Goal: Task Accomplishment & Management: Use online tool/utility

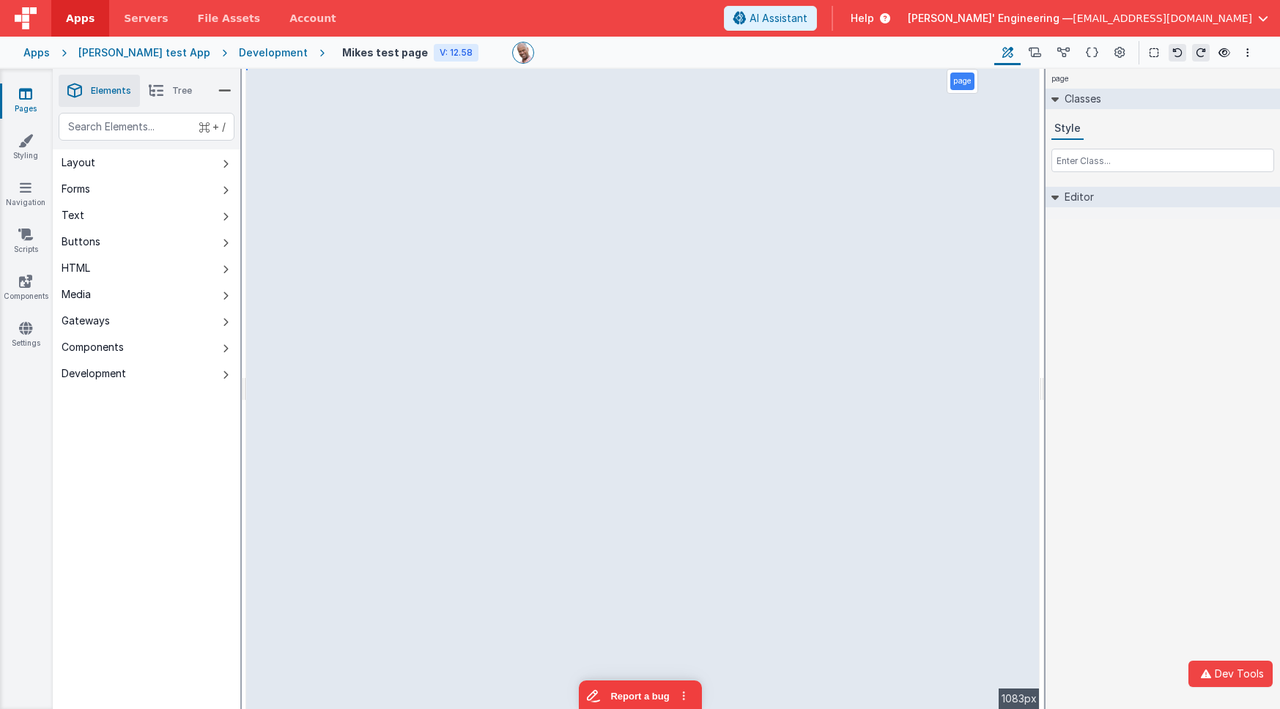
click at [142, 50] on div "[PERSON_NAME] test App" at bounding box center [144, 52] width 132 height 15
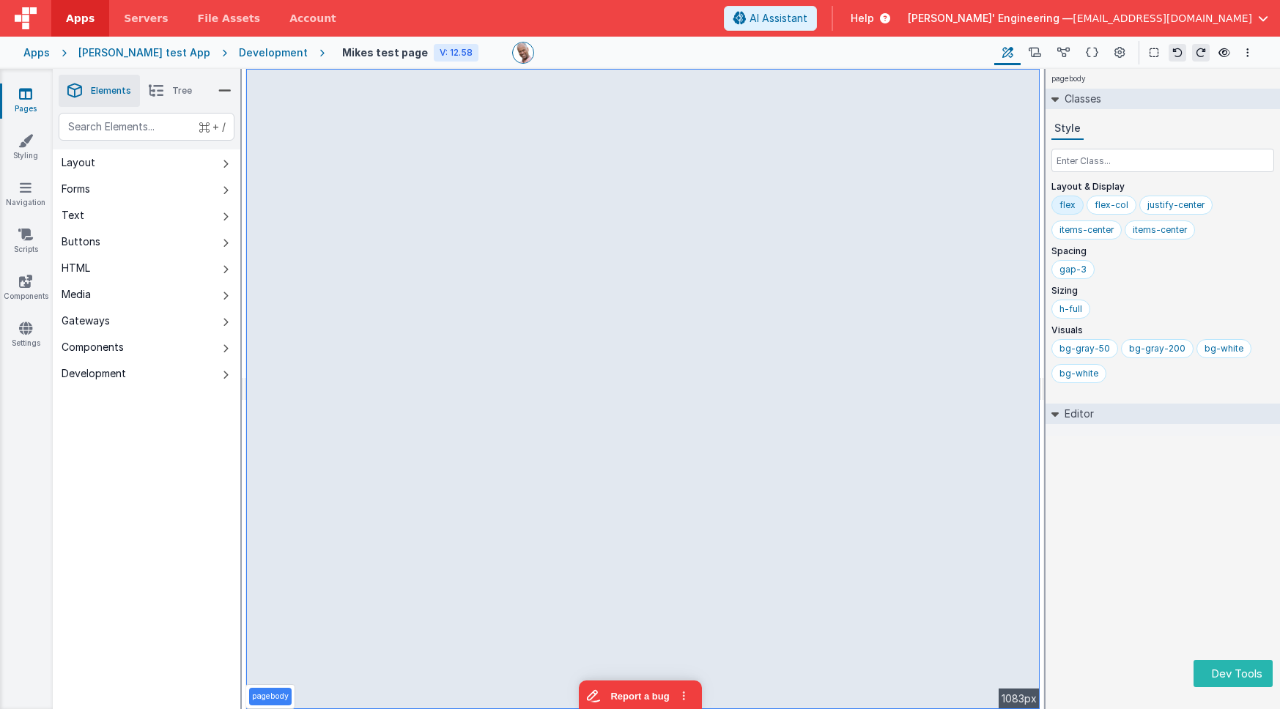
select select "email"
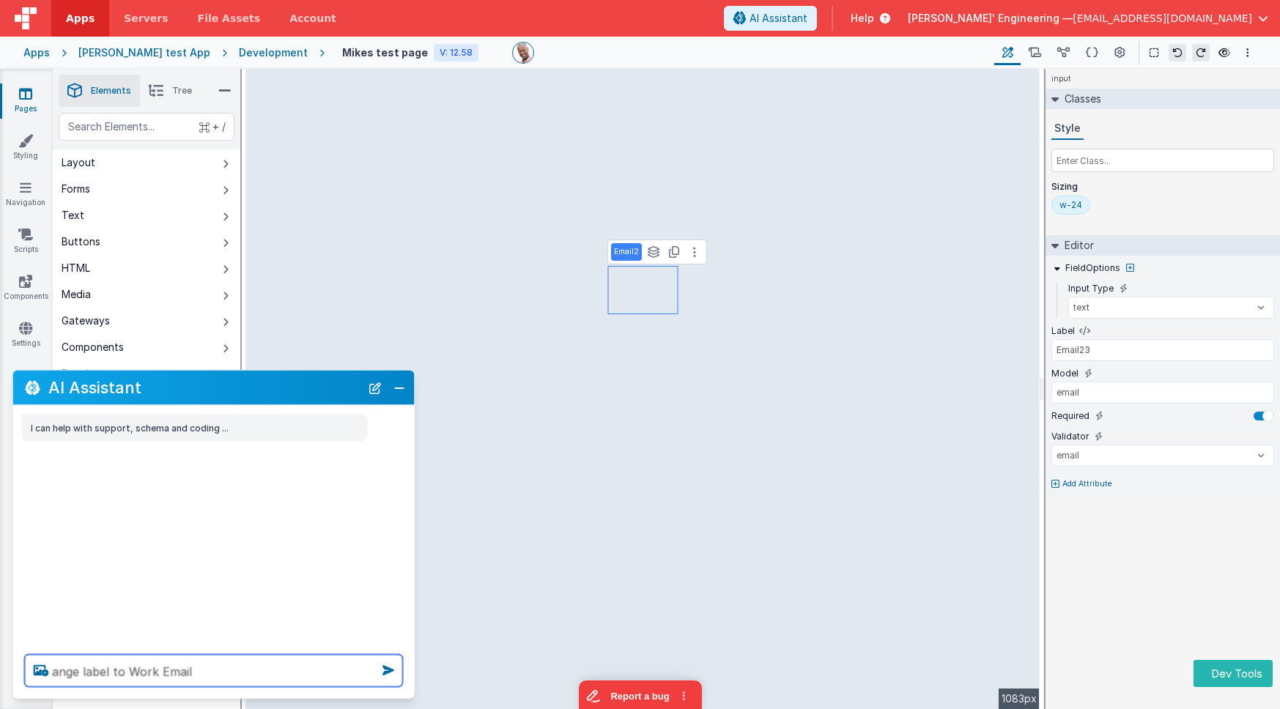
type textarea "ange label to Work Email"
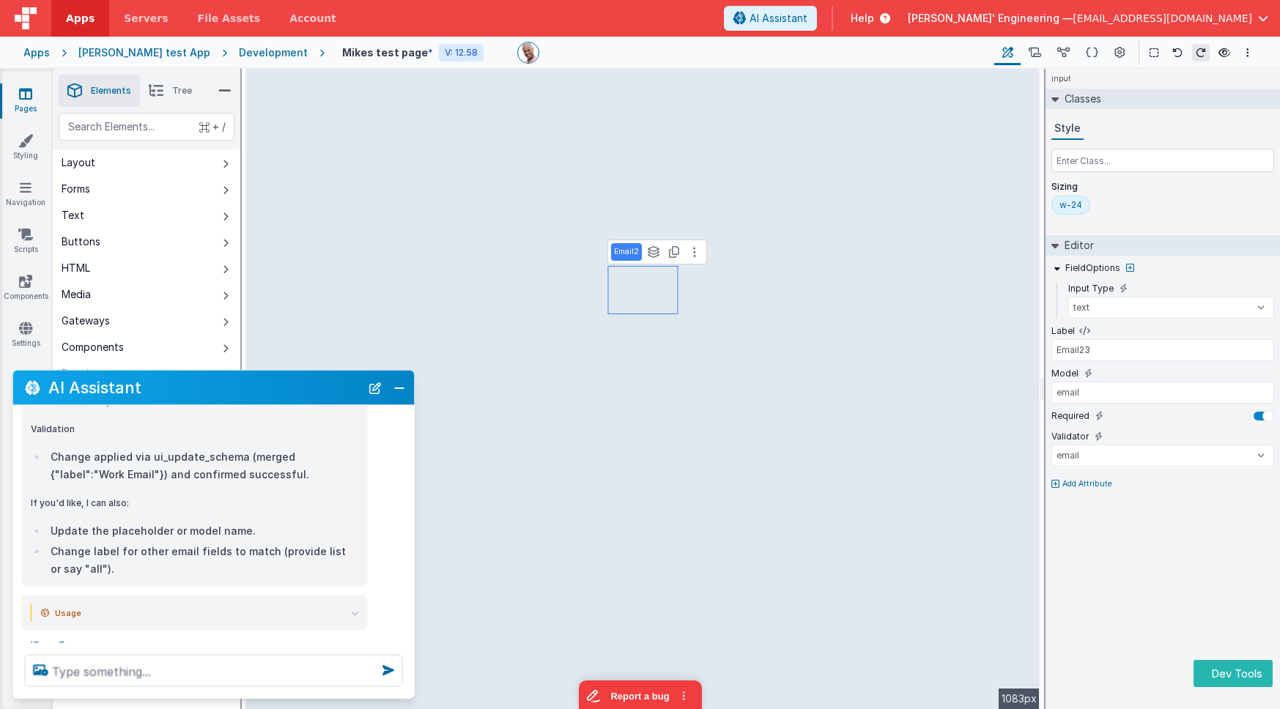
scroll to position [571, 0]
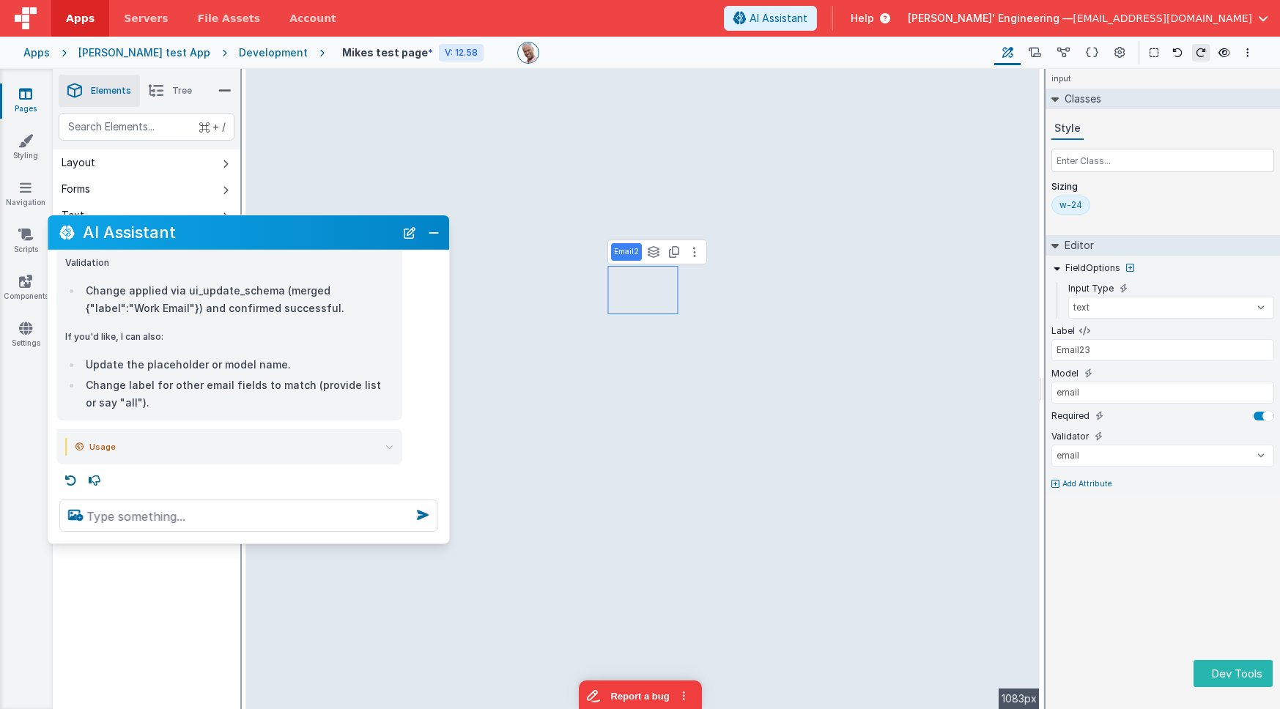
drag, startPoint x: 286, startPoint y: 398, endPoint x: 320, endPoint y: 243, distance: 159.1
click at [320, 243] on div "AI Assistant" at bounding box center [248, 232] width 401 height 34
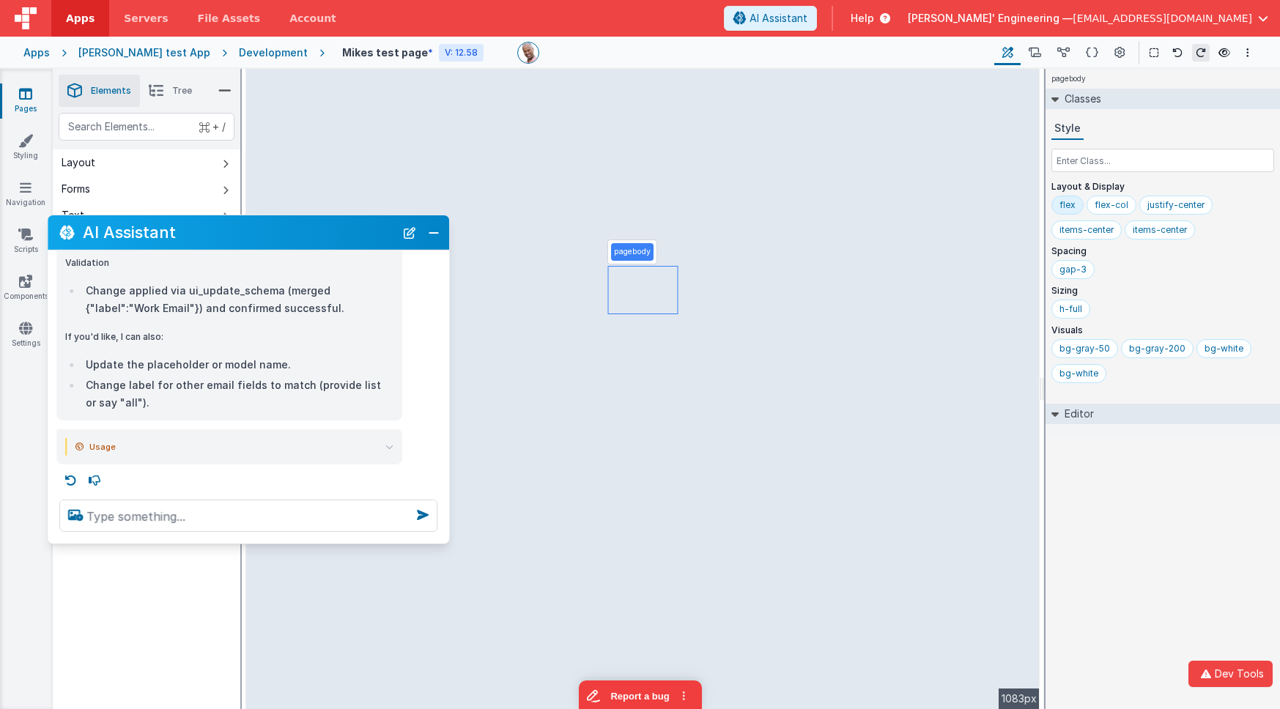
select select "email"
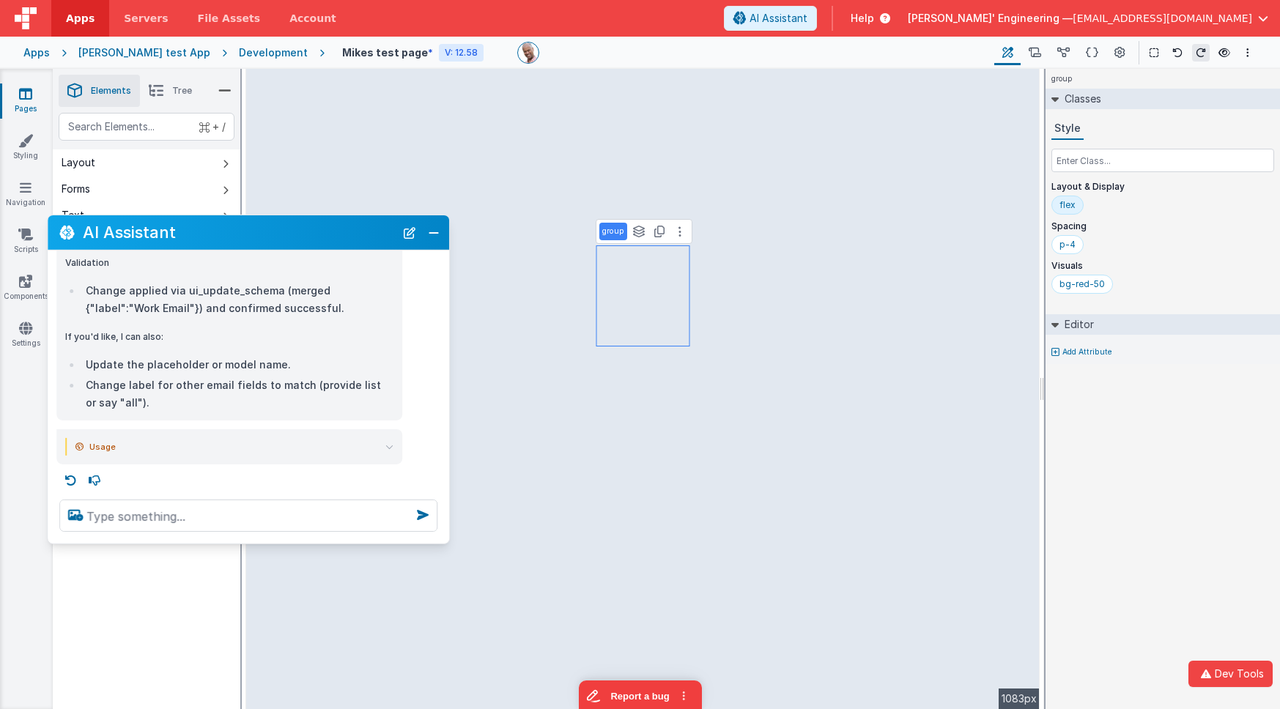
select select "email"
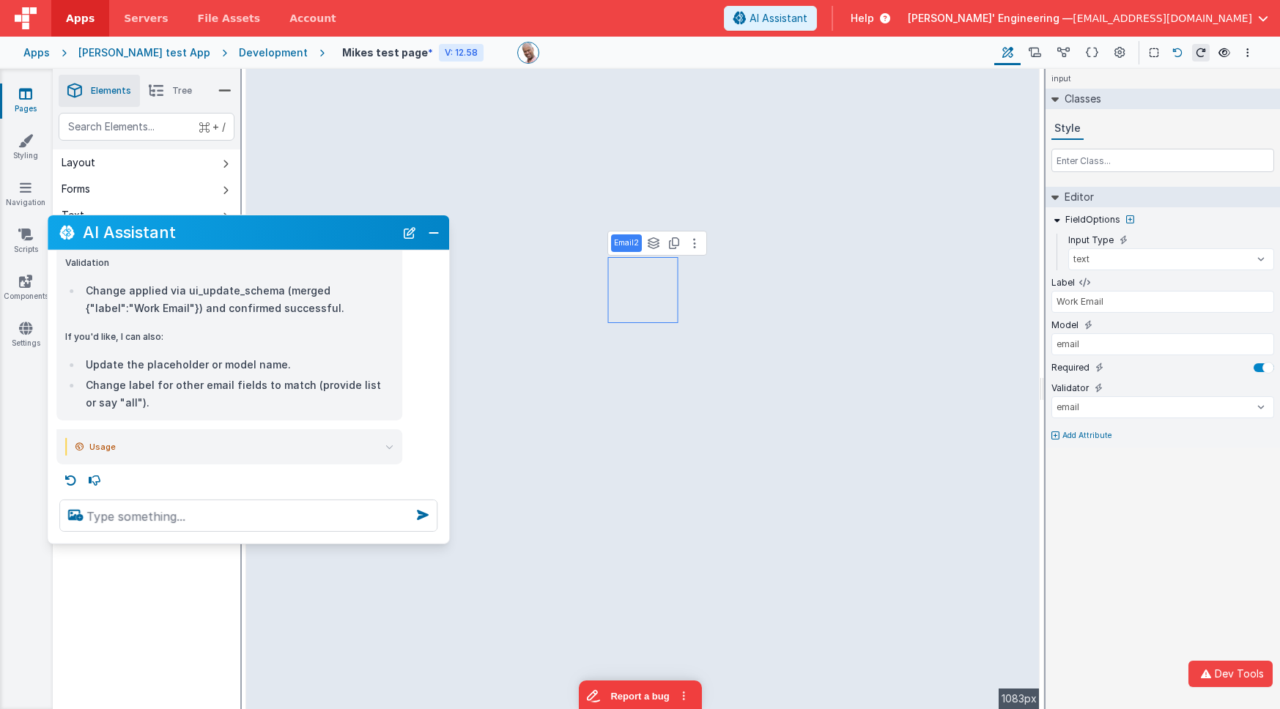
click at [1171, 51] on button at bounding box center [1177, 53] width 18 height 18
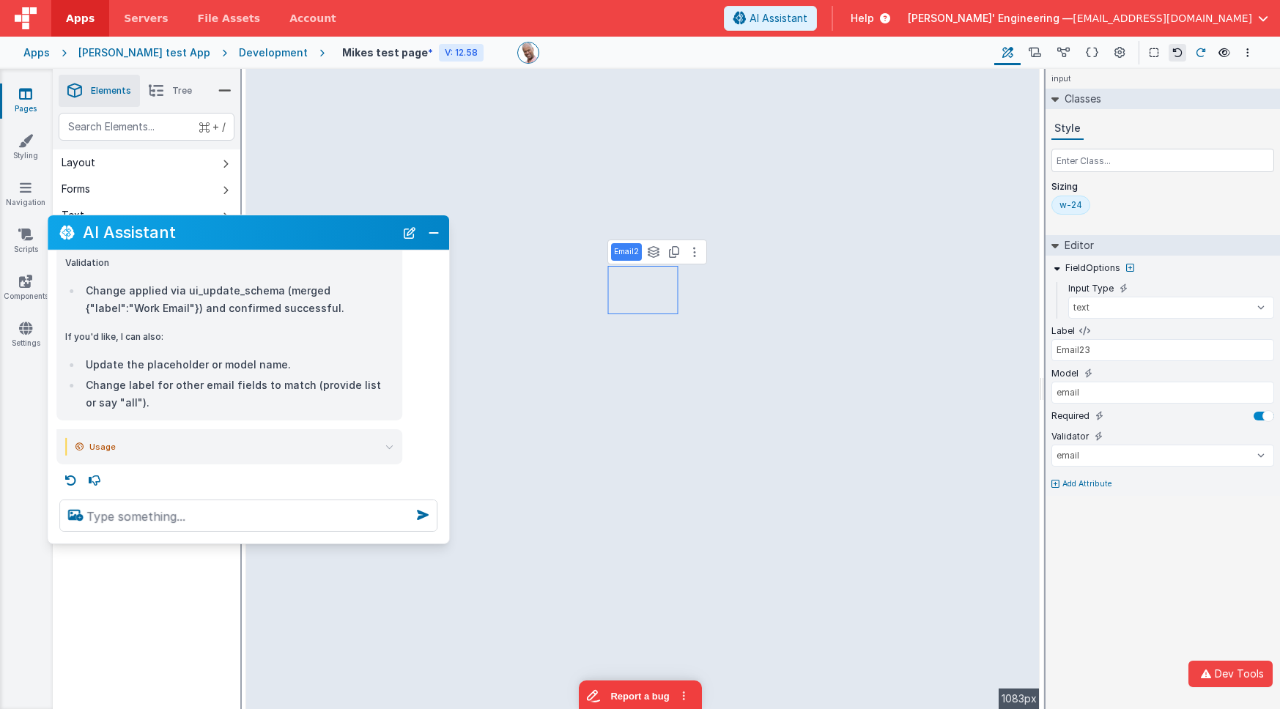
click at [1195, 48] on icon at bounding box center [1200, 53] width 10 height 10
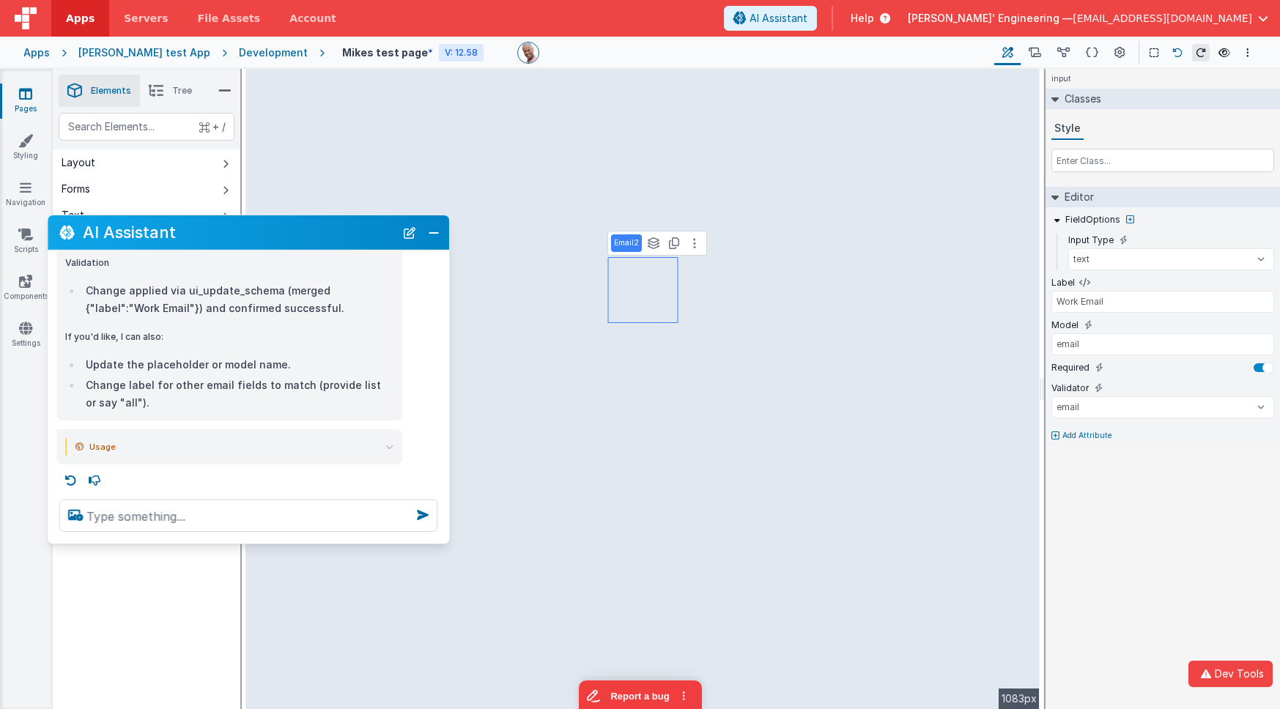
click at [1173, 46] on button at bounding box center [1177, 53] width 18 height 18
type input "Email23"
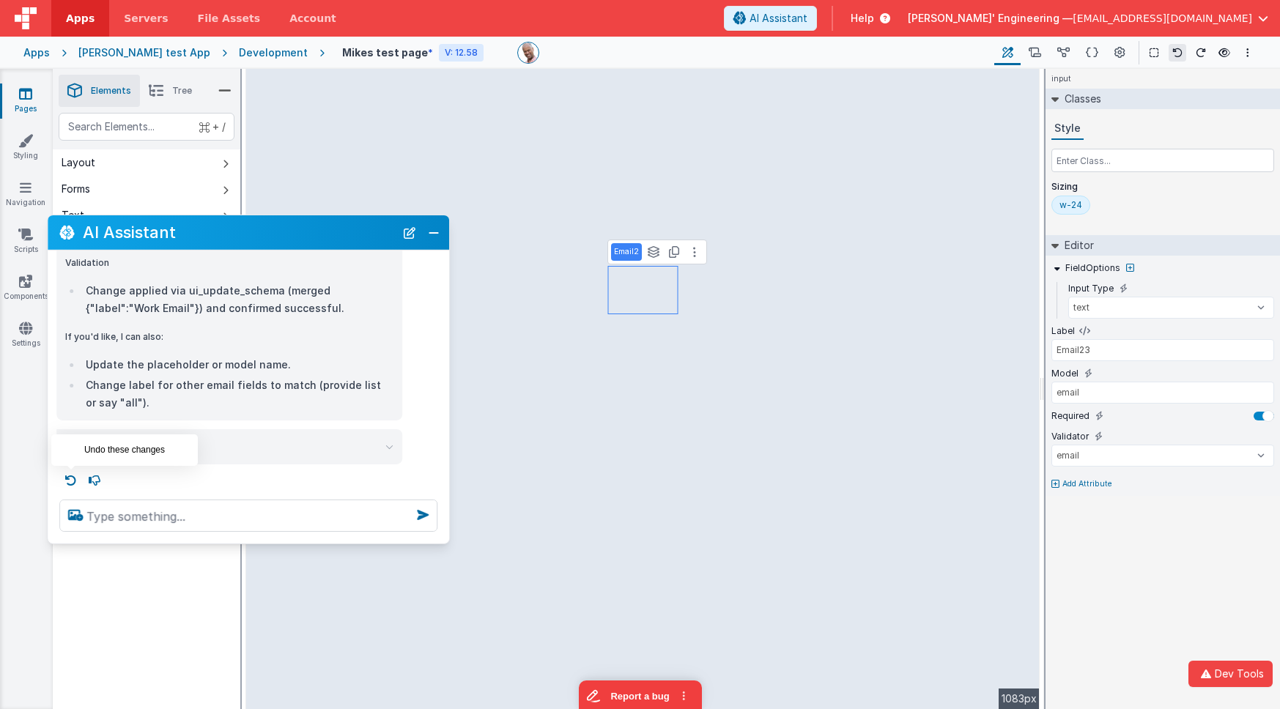
click at [74, 481] on icon at bounding box center [70, 480] width 23 height 23
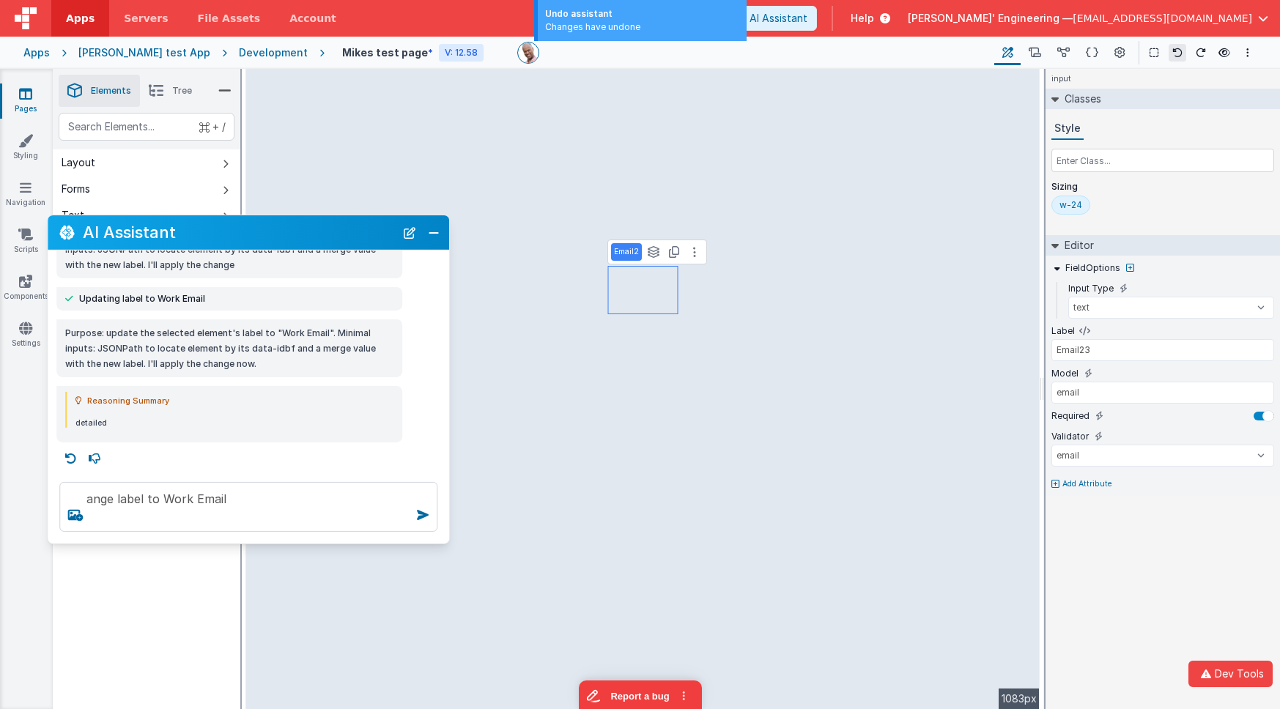
scroll to position [111, 0]
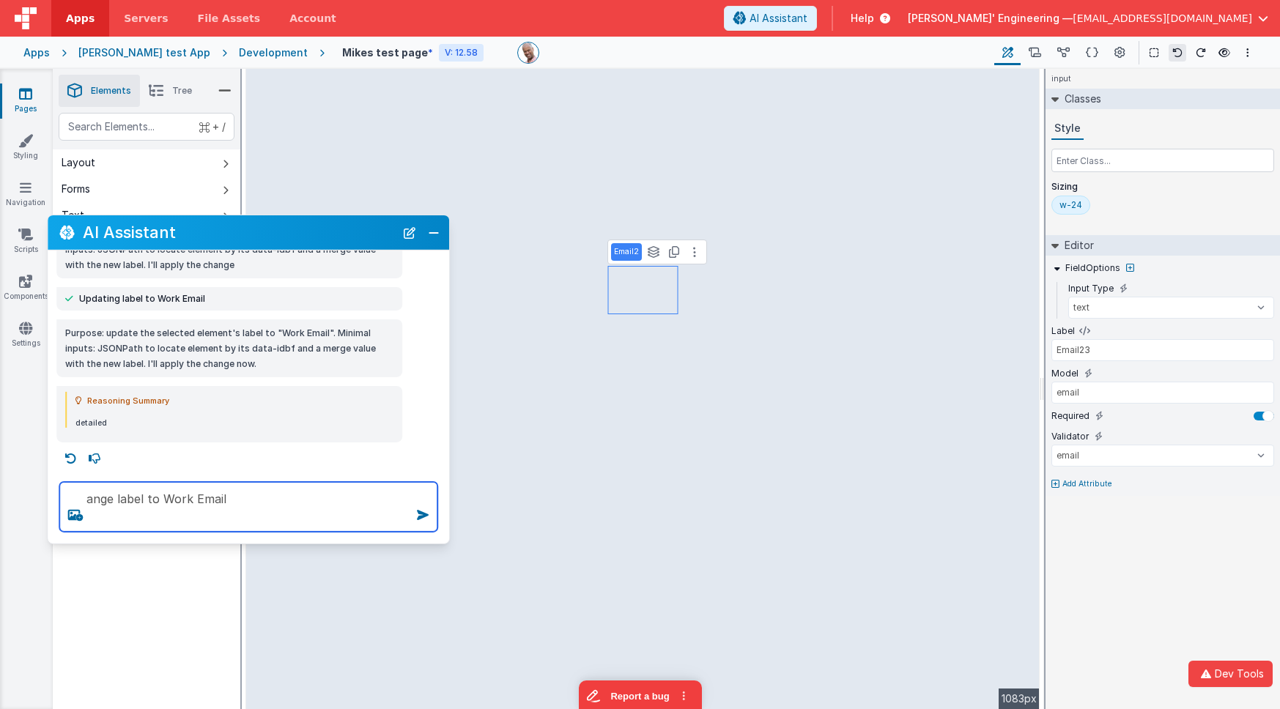
drag, startPoint x: 229, startPoint y: 500, endPoint x: 85, endPoint y: 487, distance: 144.9
click at [85, 487] on textarea "ange label to Work Email" at bounding box center [248, 507] width 378 height 50
click at [73, 458] on icon at bounding box center [70, 458] width 23 height 23
type textarea "Purpose: update the selected element's label to "Work Email". Minimal inputs: J…"
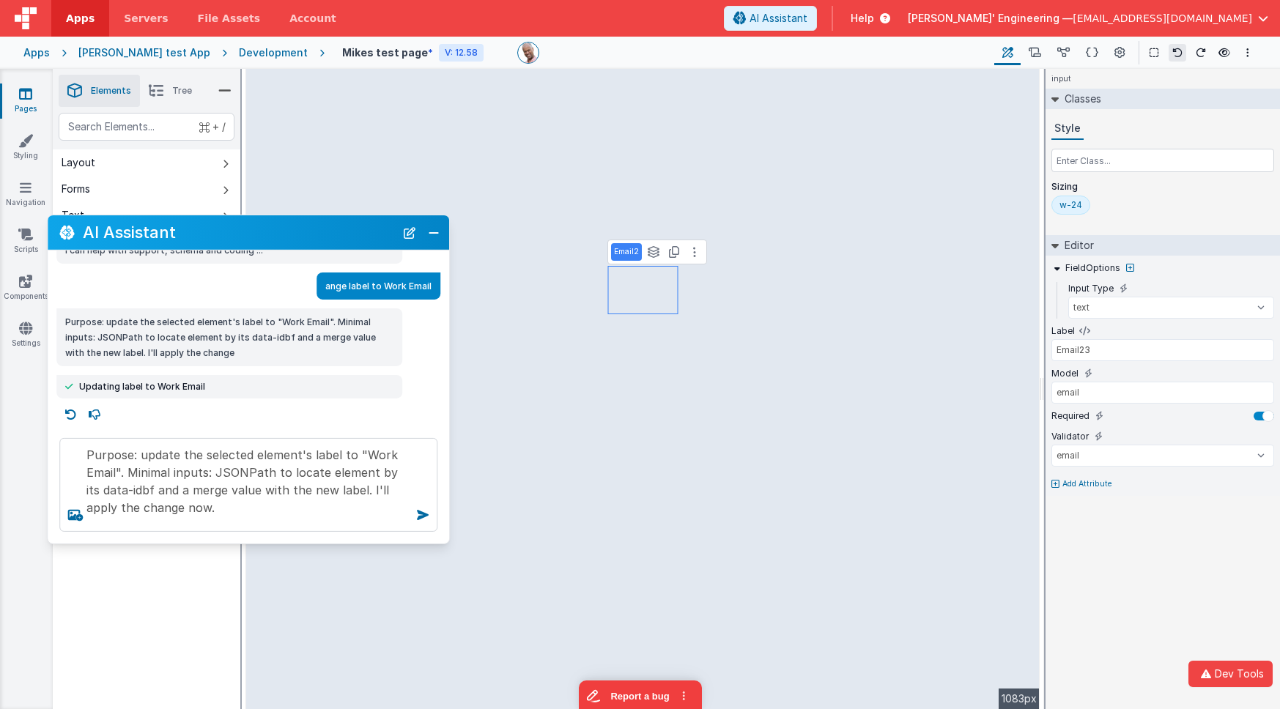
scroll to position [23, 0]
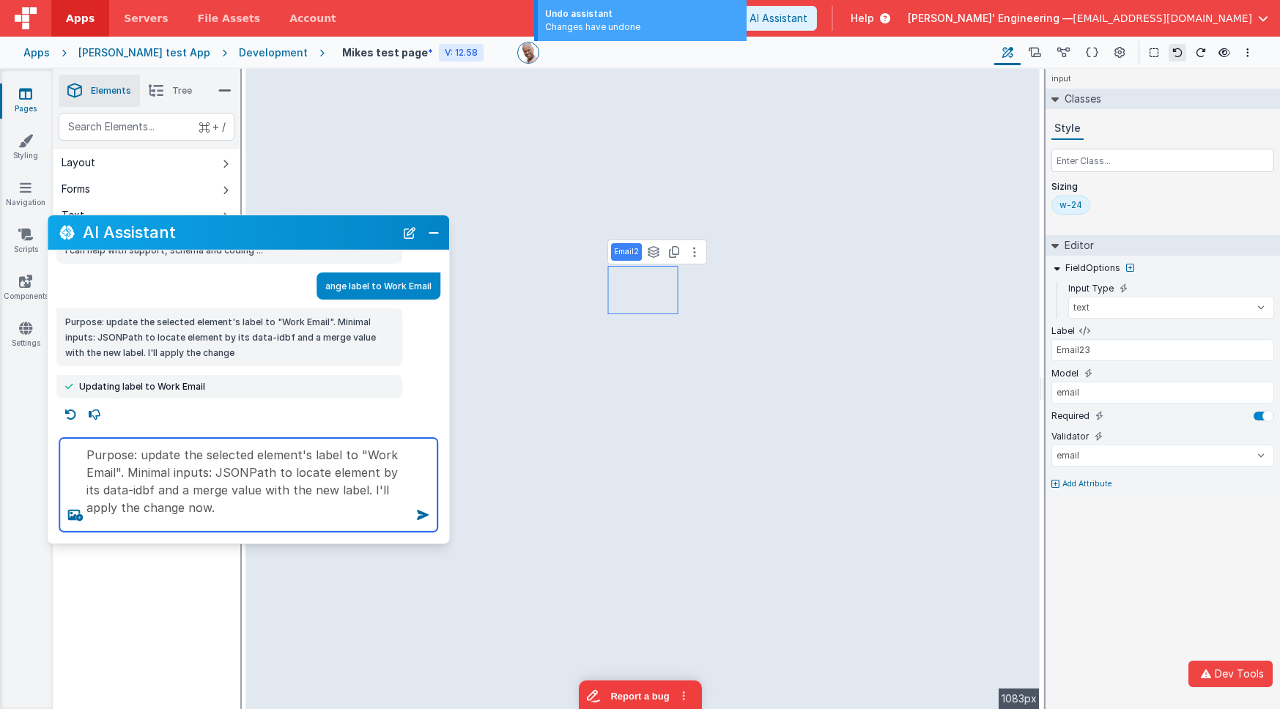
click at [73, 458] on textarea "Purpose: update the selected element's label to "Work Email". Minimal inputs: J…" at bounding box center [248, 485] width 378 height 94
click at [414, 229] on button "New Chat" at bounding box center [409, 232] width 21 height 21
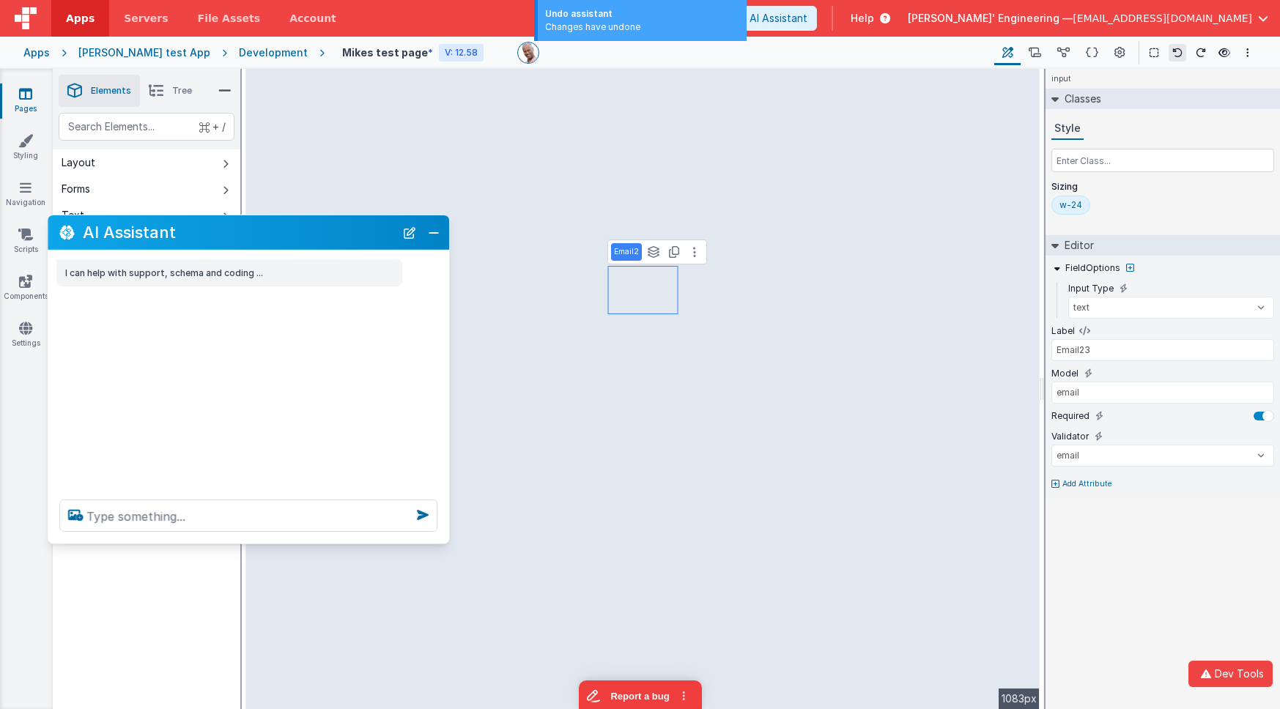
scroll to position [0, 0]
click at [259, 516] on textarea at bounding box center [248, 516] width 378 height 32
paste textarea "fixActiveSiteSchema"
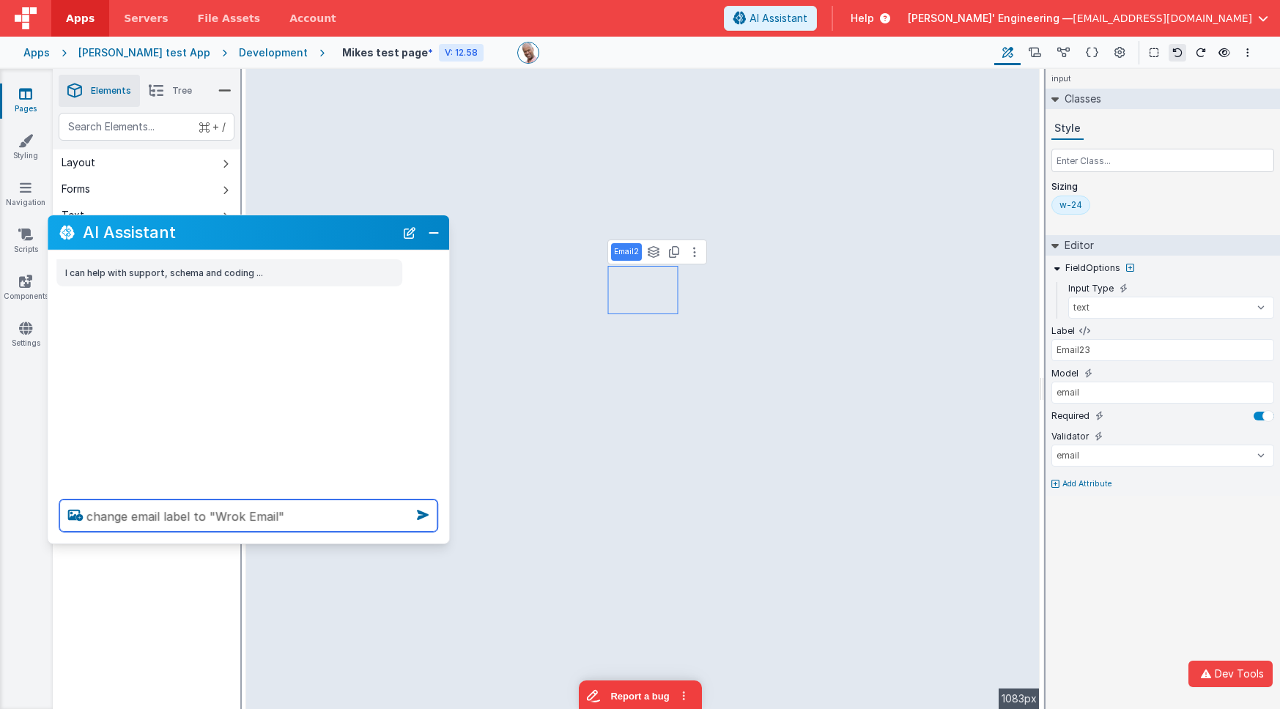
type textarea "change email label to "Wrok Email""
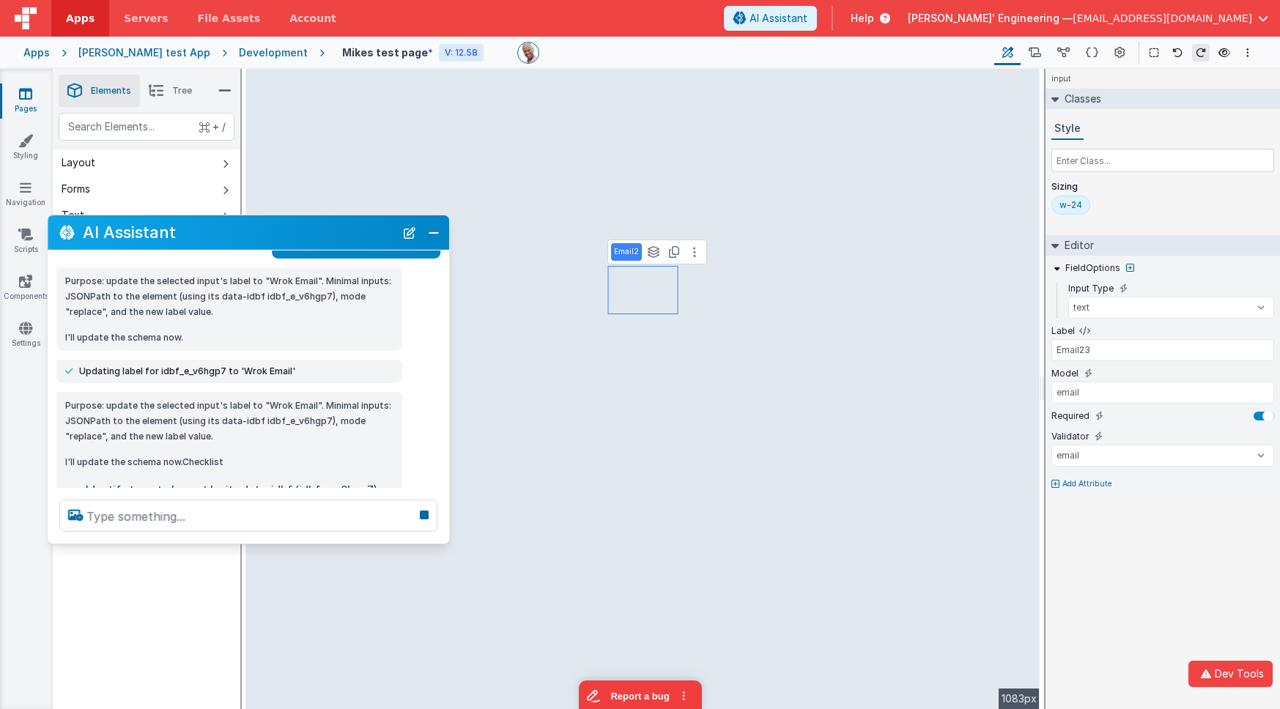
scroll to position [84, 0]
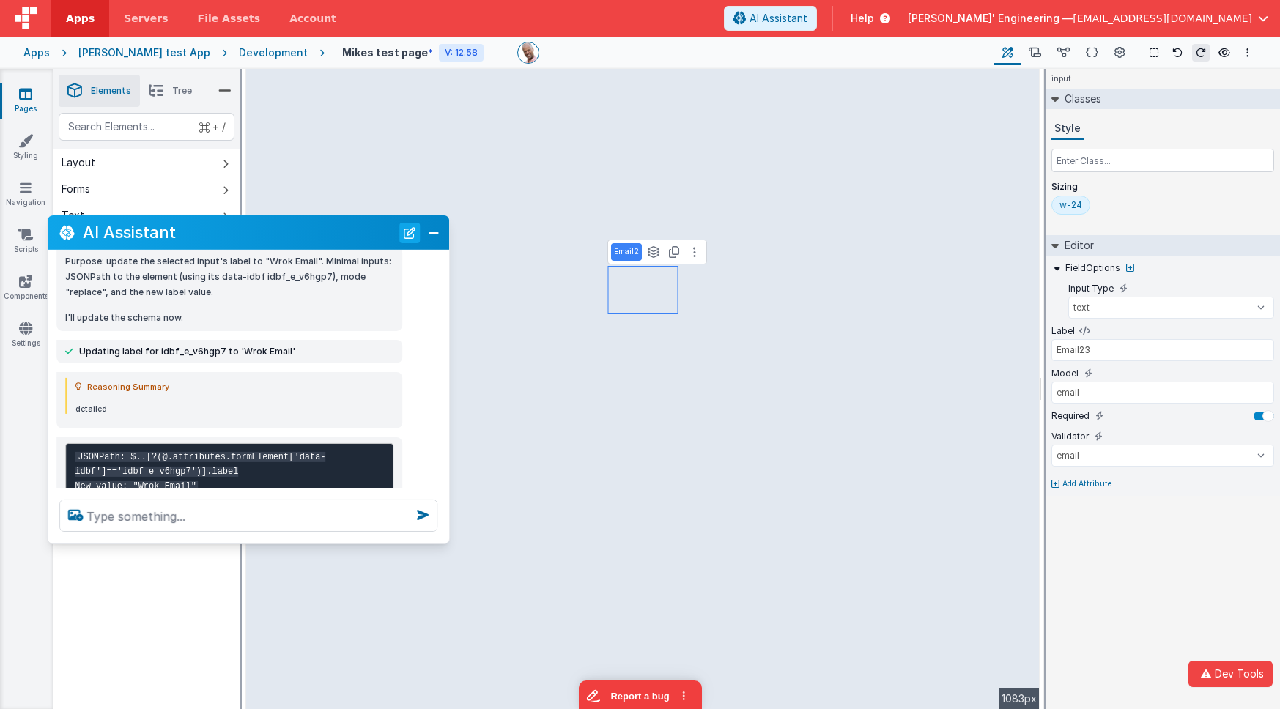
click at [412, 237] on button "New Chat" at bounding box center [409, 232] width 21 height 21
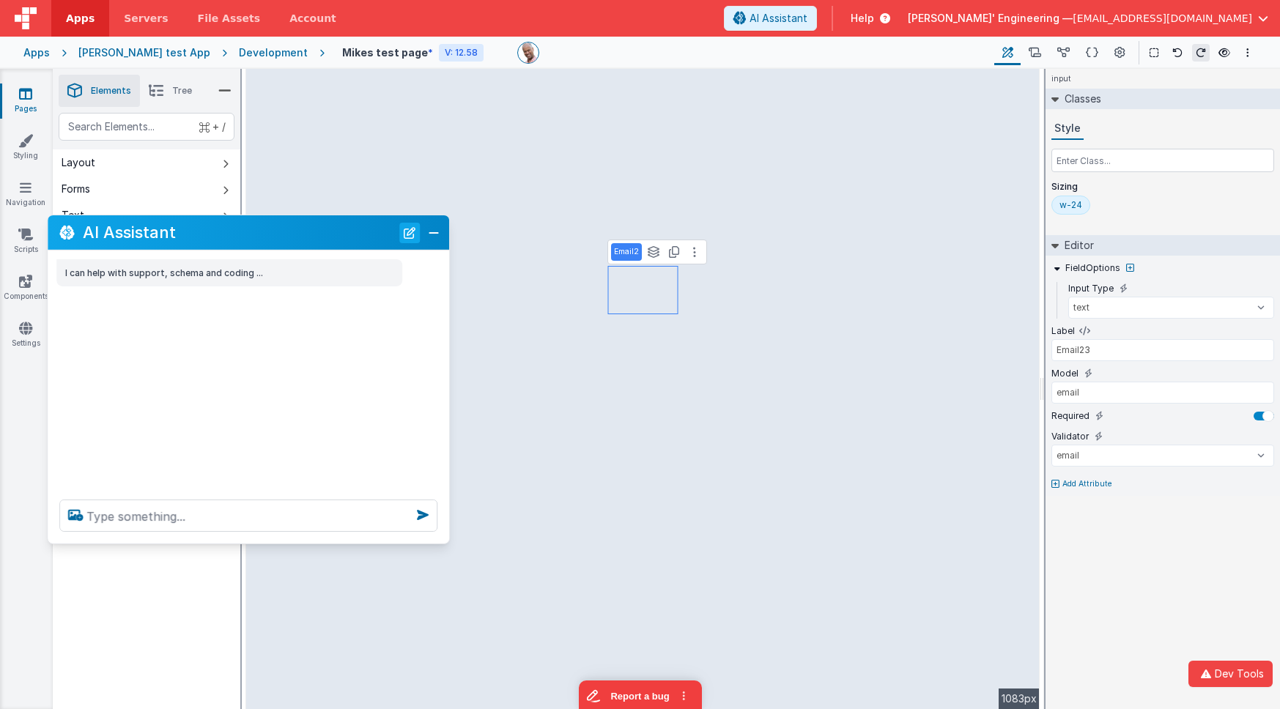
scroll to position [0, 0]
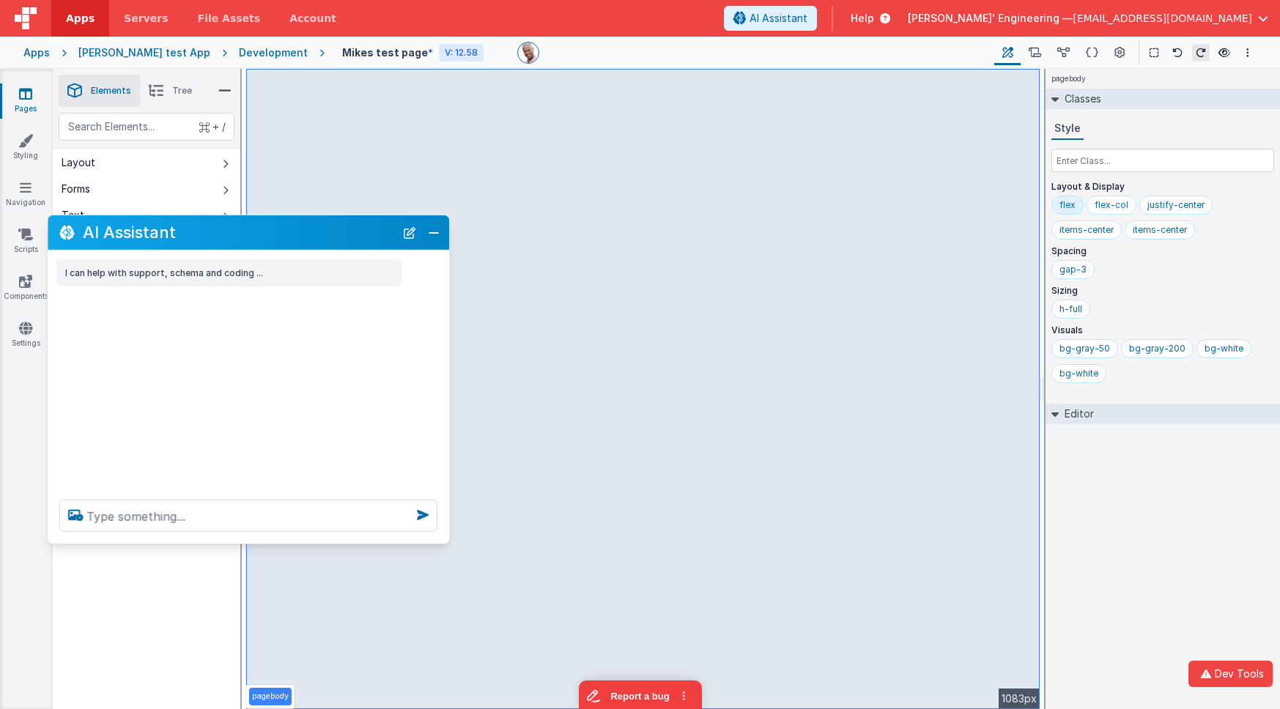
select select "email"
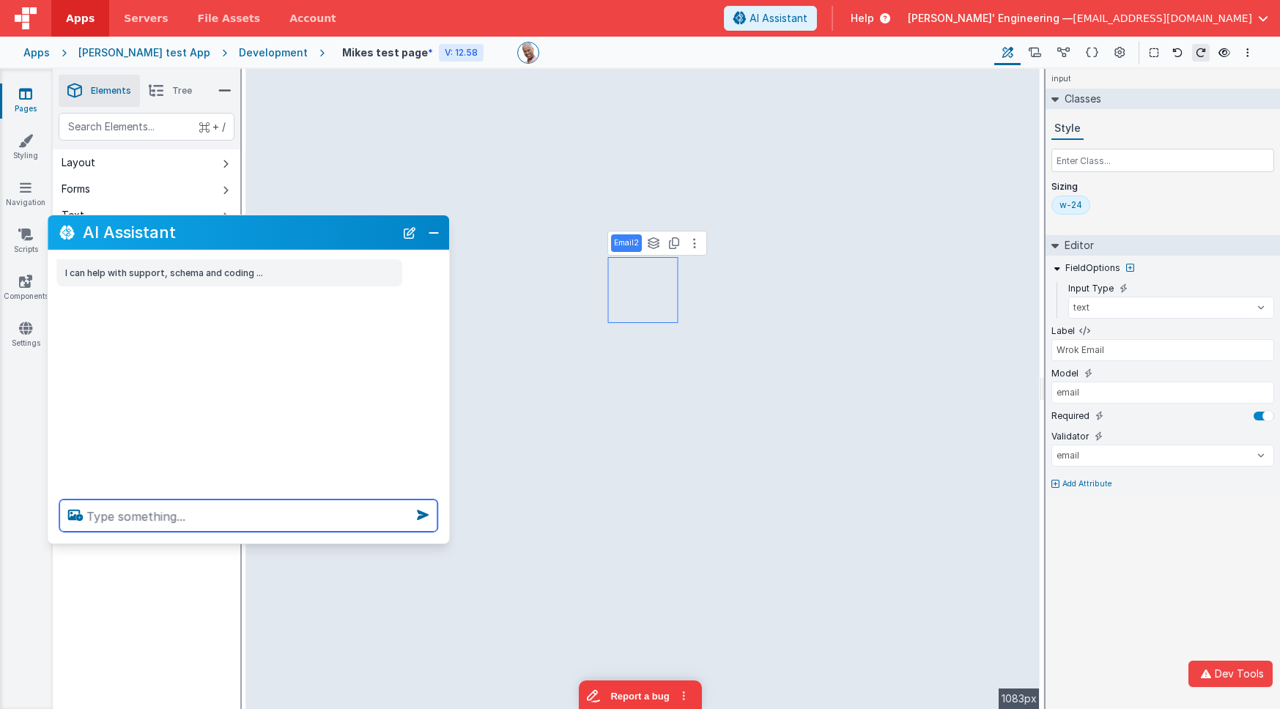
click at [383, 503] on textarea at bounding box center [248, 516] width 378 height 32
type textarea "make wider"
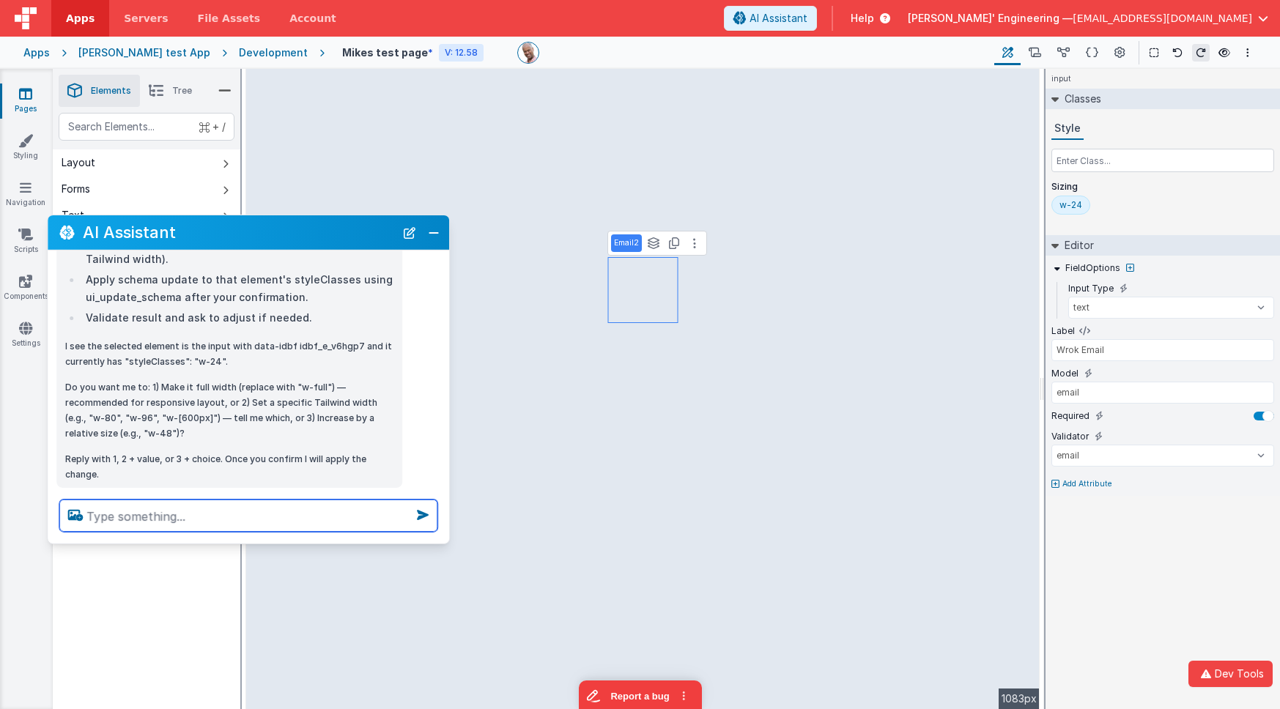
scroll to position [197, 0]
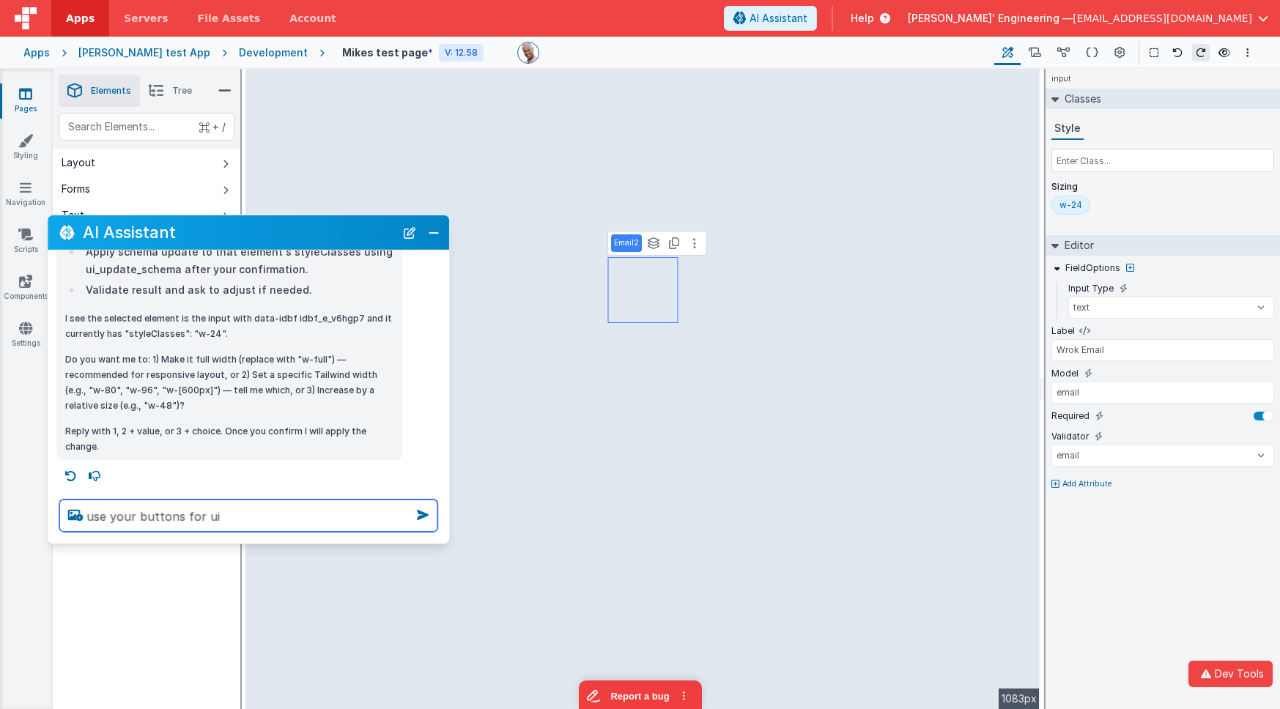
type textarea "use your buttons for ui"
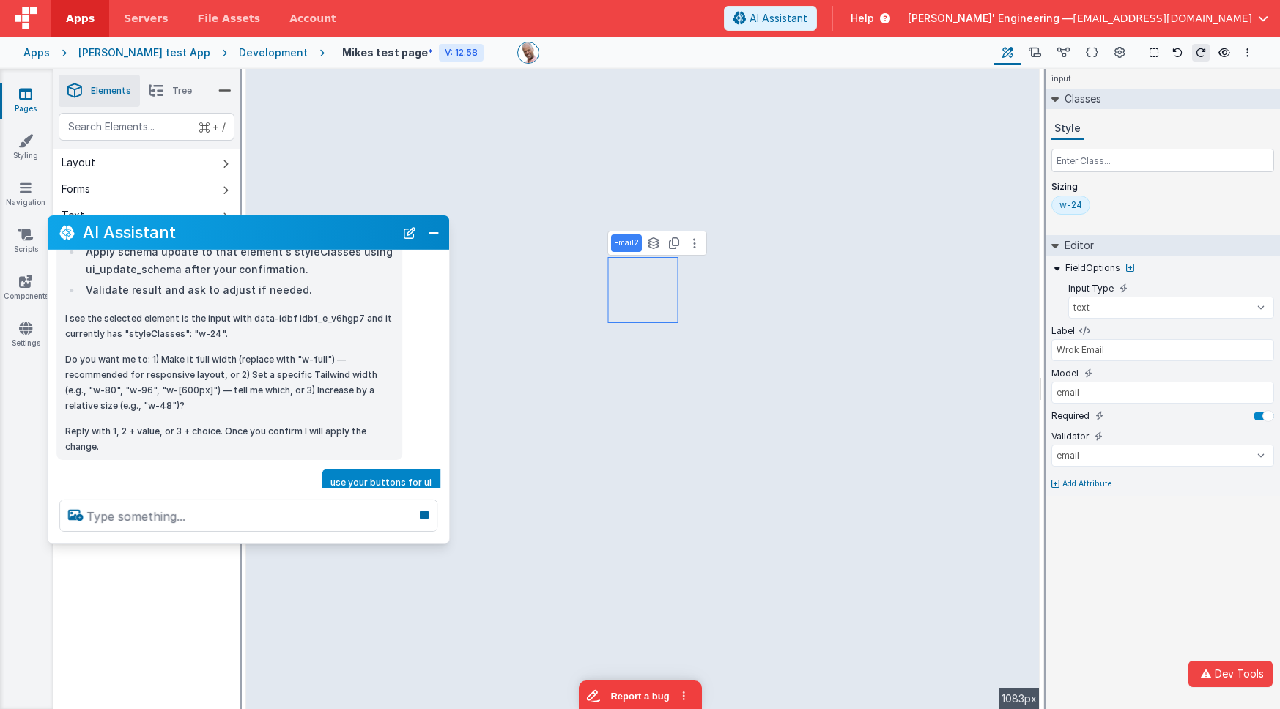
scroll to position [246, 0]
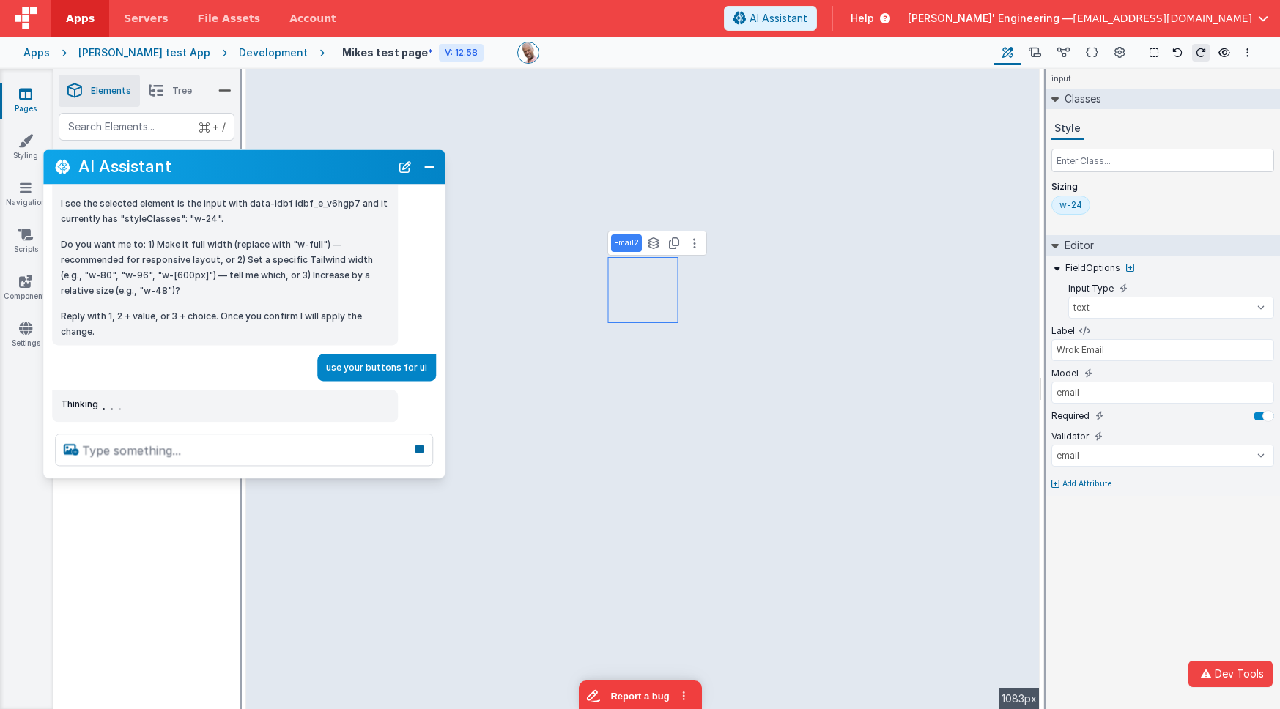
drag, startPoint x: 327, startPoint y: 229, endPoint x: 322, endPoint y: 160, distance: 68.4
click at [322, 160] on h2 "AI Assistant" at bounding box center [234, 167] width 312 height 18
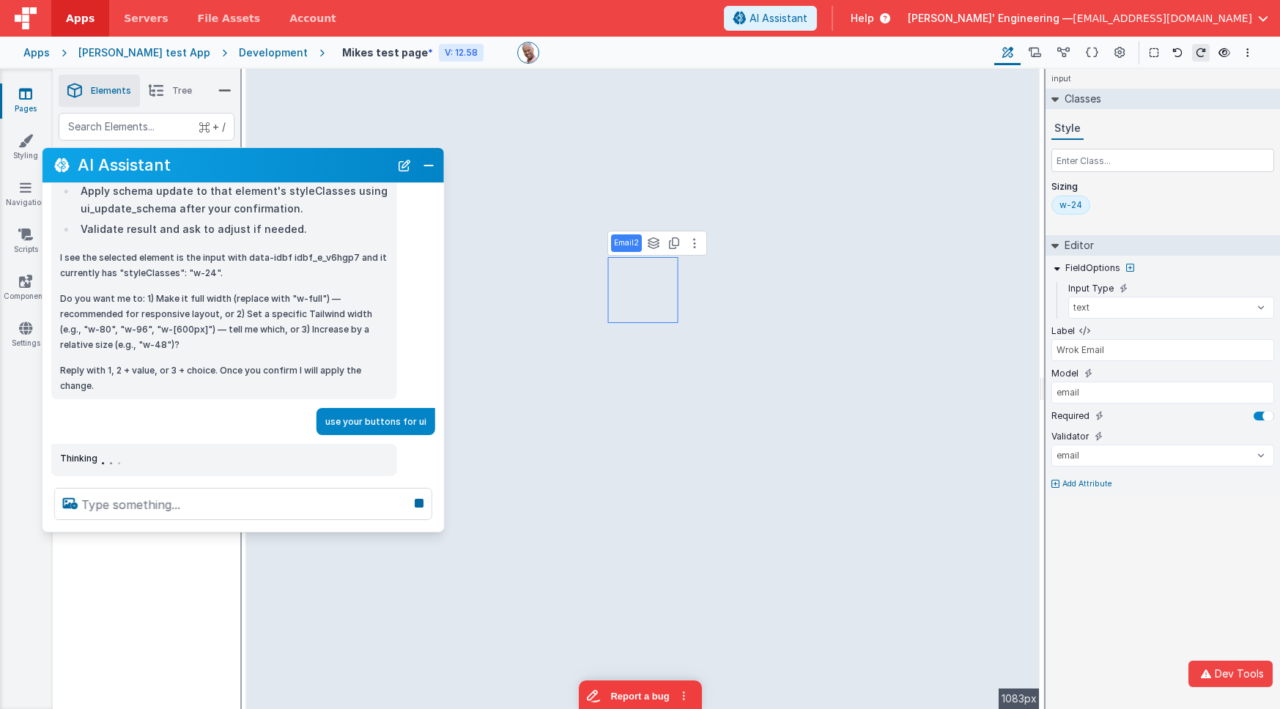
scroll to position [190, 0]
drag, startPoint x: 311, startPoint y: 511, endPoint x: 307, endPoint y: 530, distance: 19.4
click at [308, 530] on div at bounding box center [242, 504] width 401 height 56
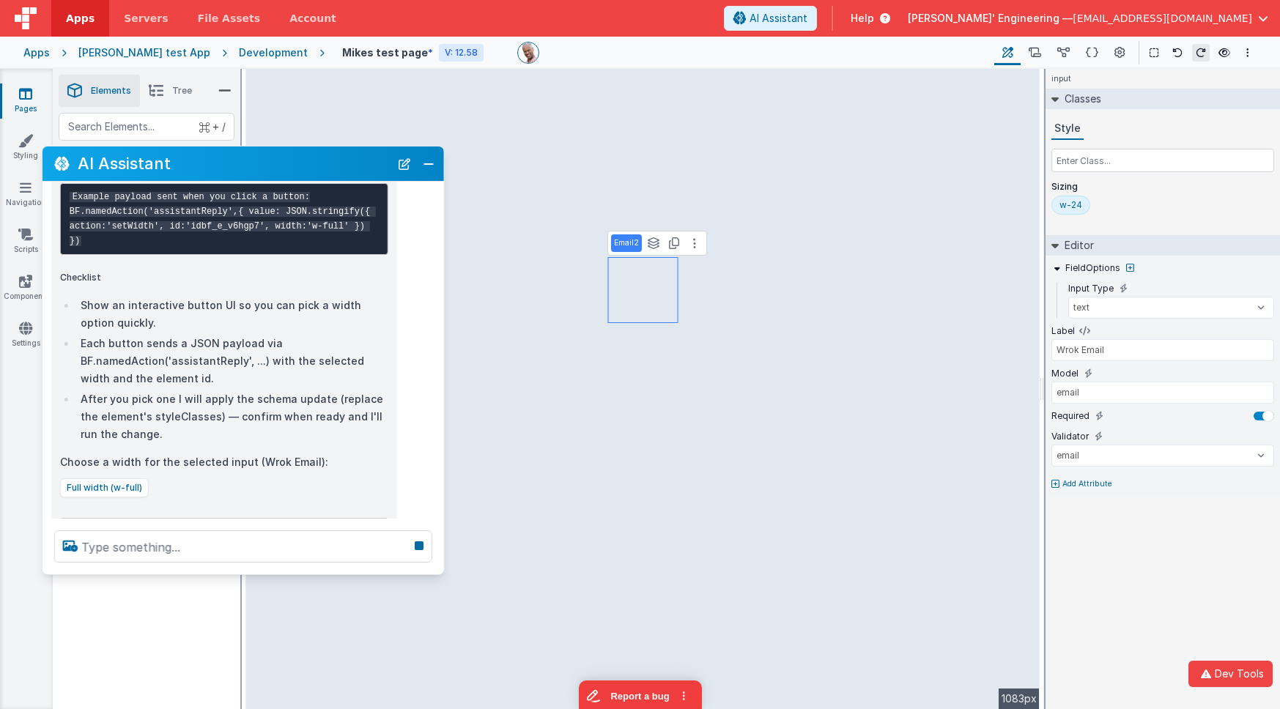
drag, startPoint x: 218, startPoint y: 530, endPoint x: 216, endPoint y: 566, distance: 35.9
click at [215, 574] on div at bounding box center [242, 547] width 401 height 56
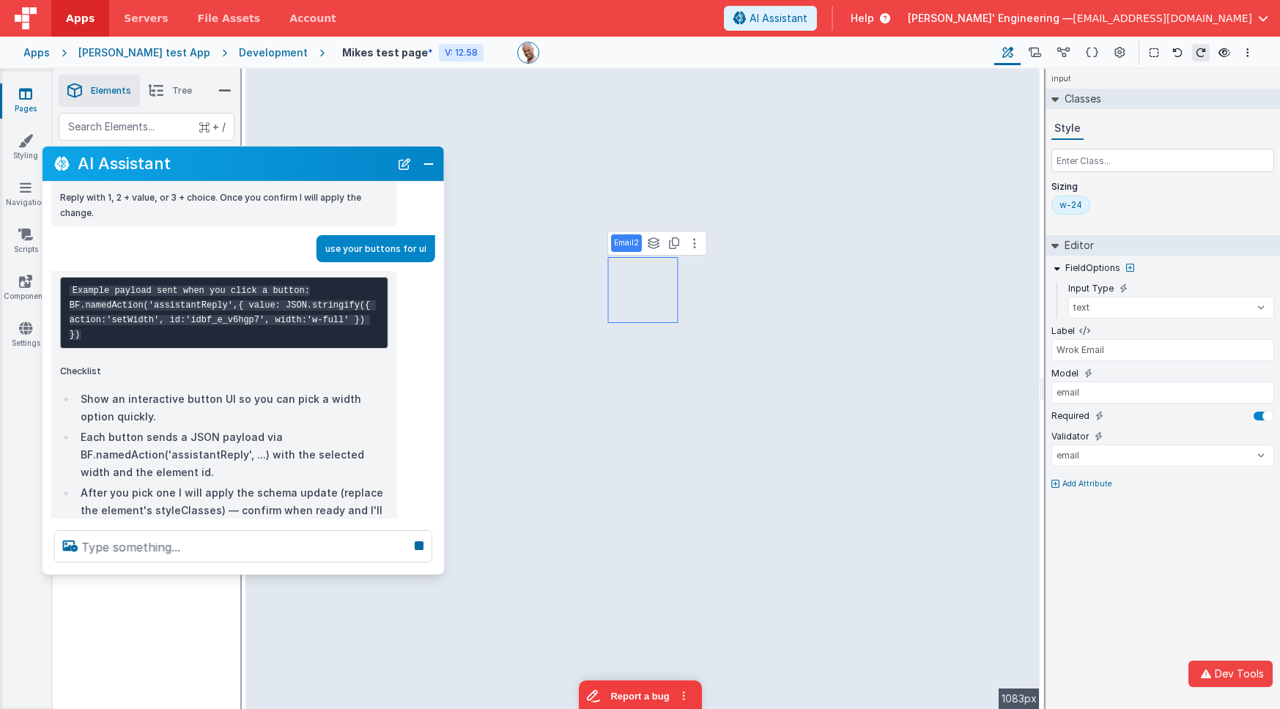
scroll to position [360, 0]
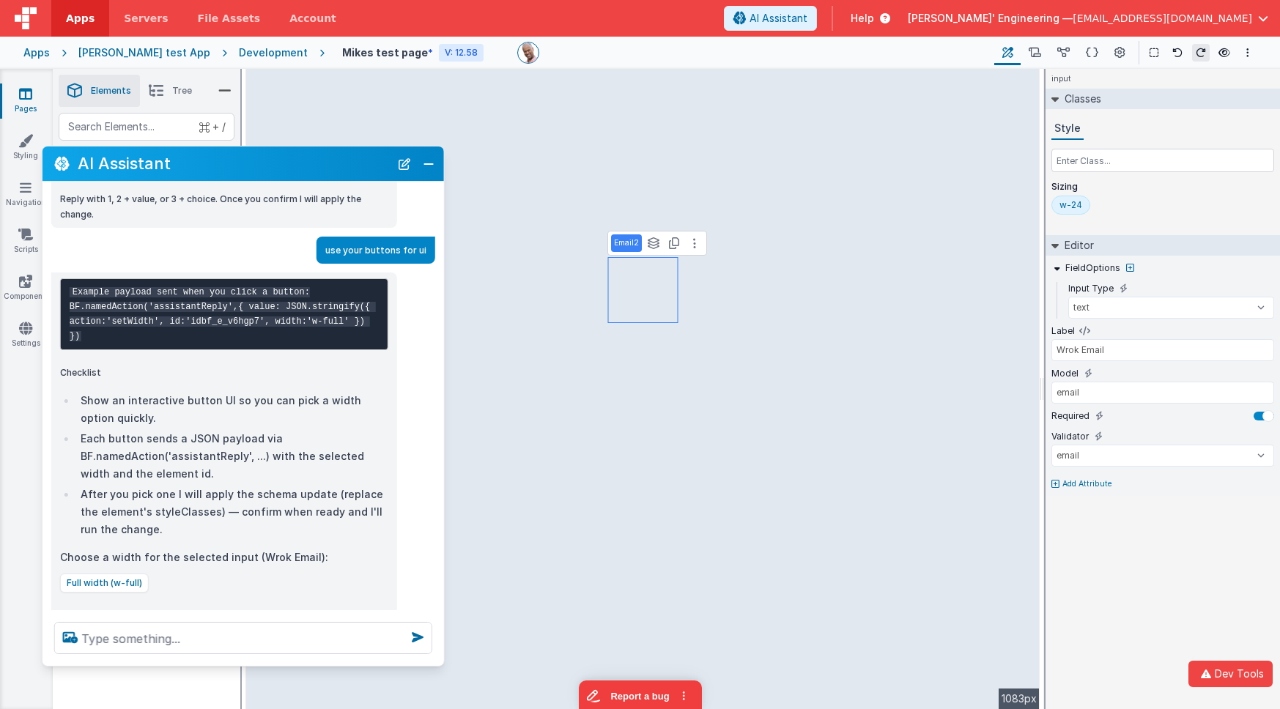
drag, startPoint x: 179, startPoint y: 664, endPoint x: 186, endPoint y: 659, distance: 8.9
click at [179, 664] on div at bounding box center [242, 638] width 401 height 56
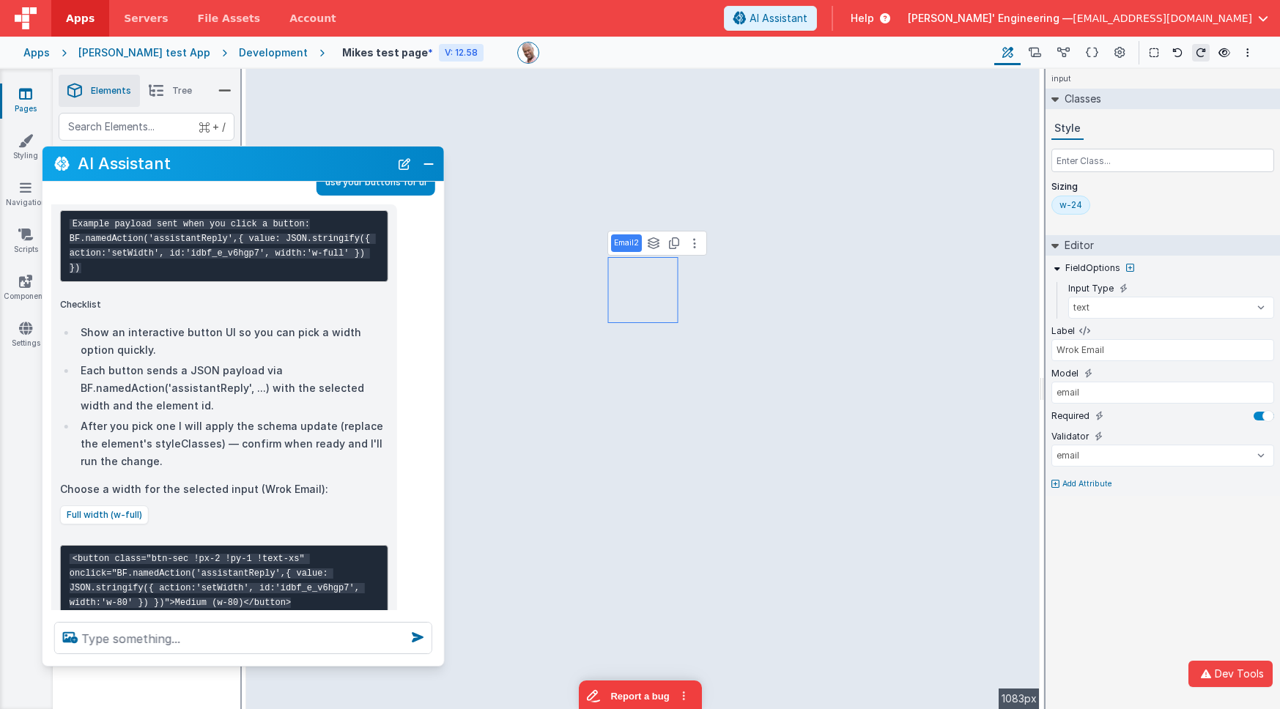
scroll to position [435, 0]
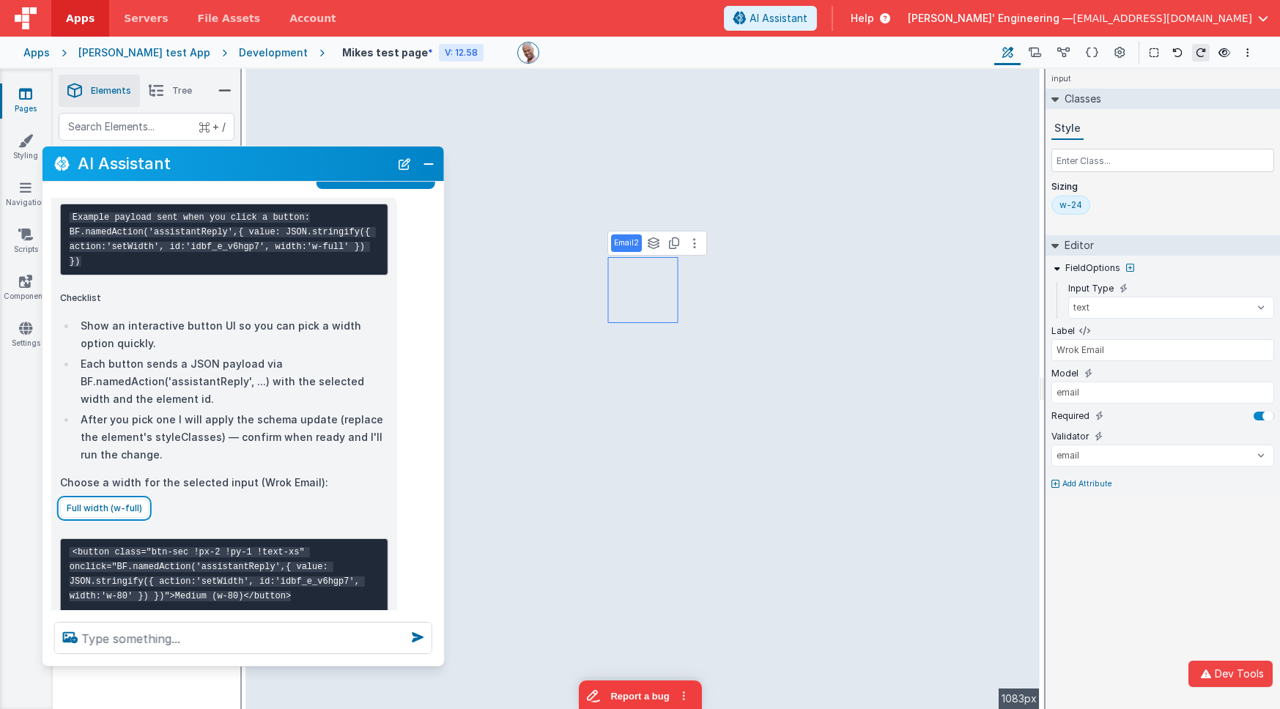
drag, startPoint x: 125, startPoint y: 519, endPoint x: 195, endPoint y: 511, distance: 70.1
click at [126, 518] on button "Full width (w-full)" at bounding box center [104, 508] width 89 height 19
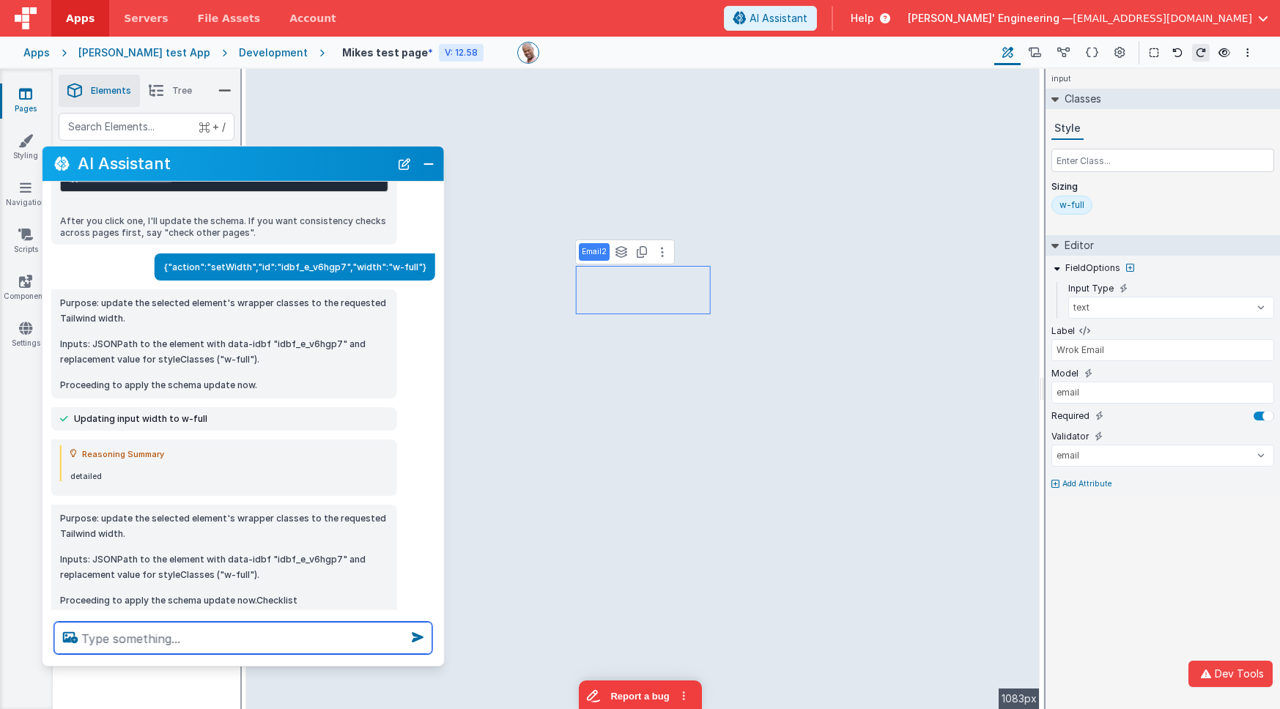
scroll to position [1040, 0]
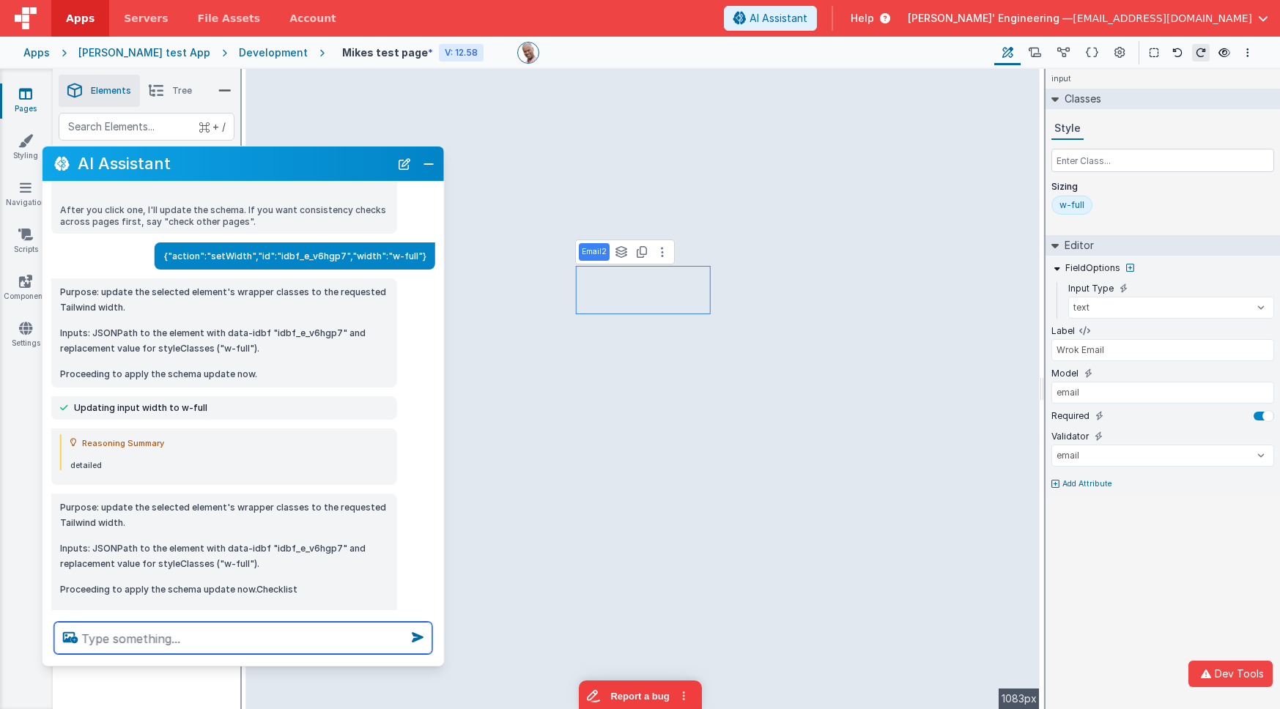
click at [250, 645] on textarea at bounding box center [243, 638] width 378 height 32
type textarea "its still showing marrow, how come"
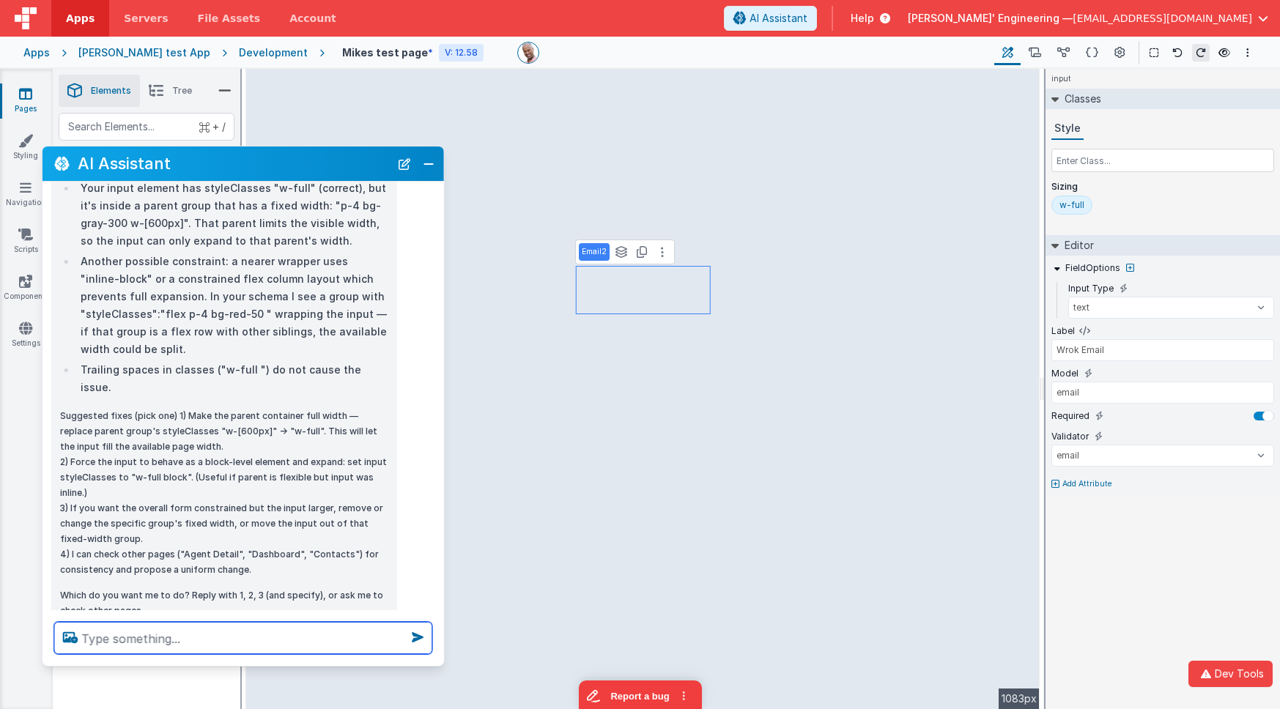
scroll to position [2099, 0]
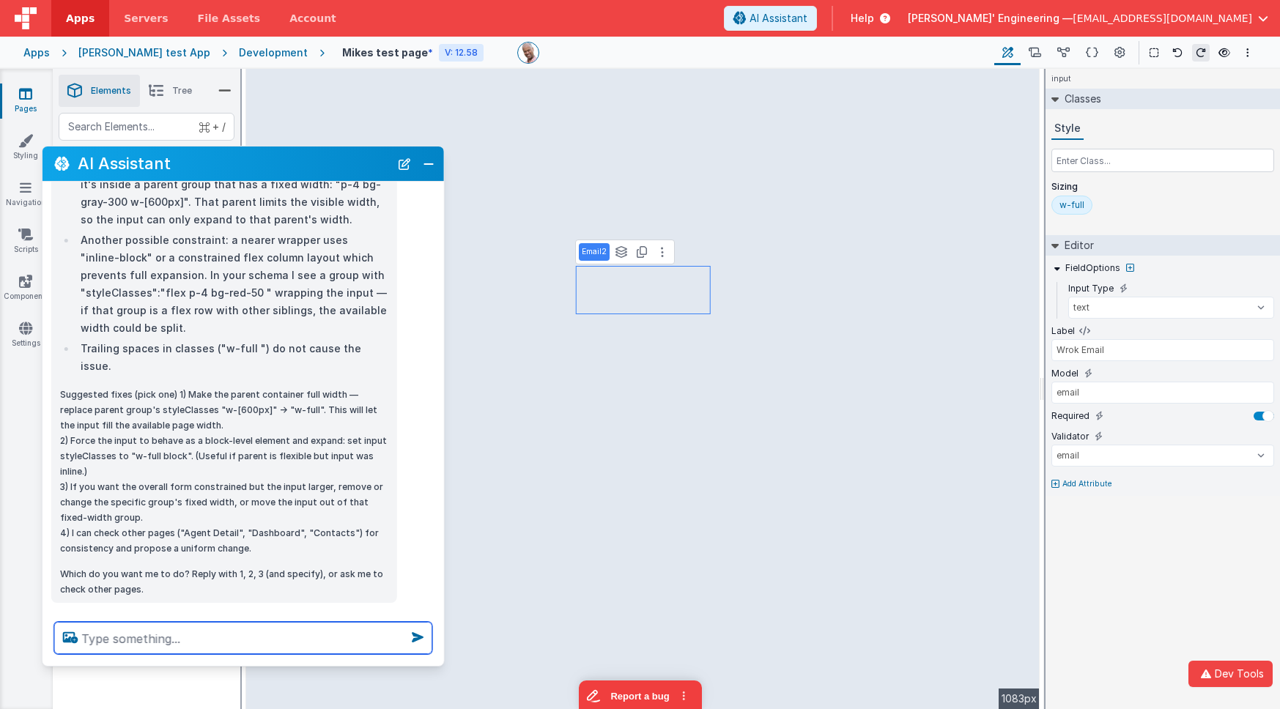
click at [332, 639] on textarea at bounding box center [243, 638] width 378 height 32
type textarea "what about the groups wrapping it"
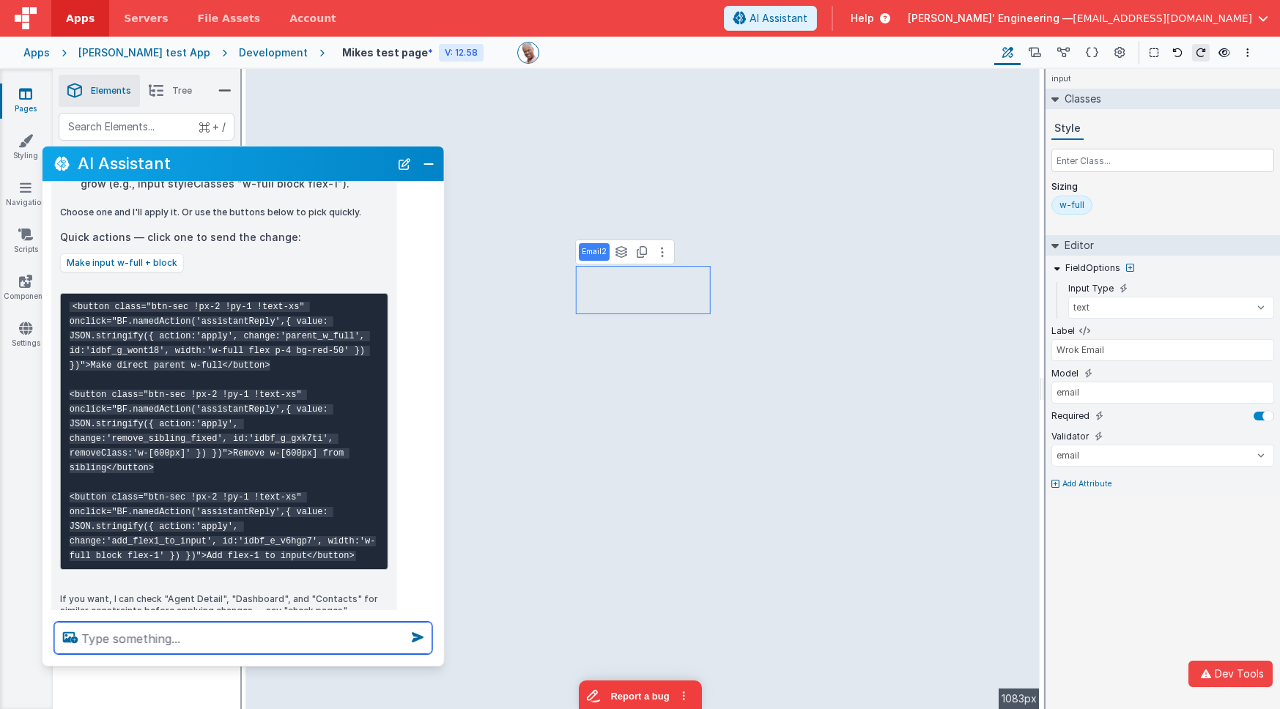
scroll to position [3413, 0]
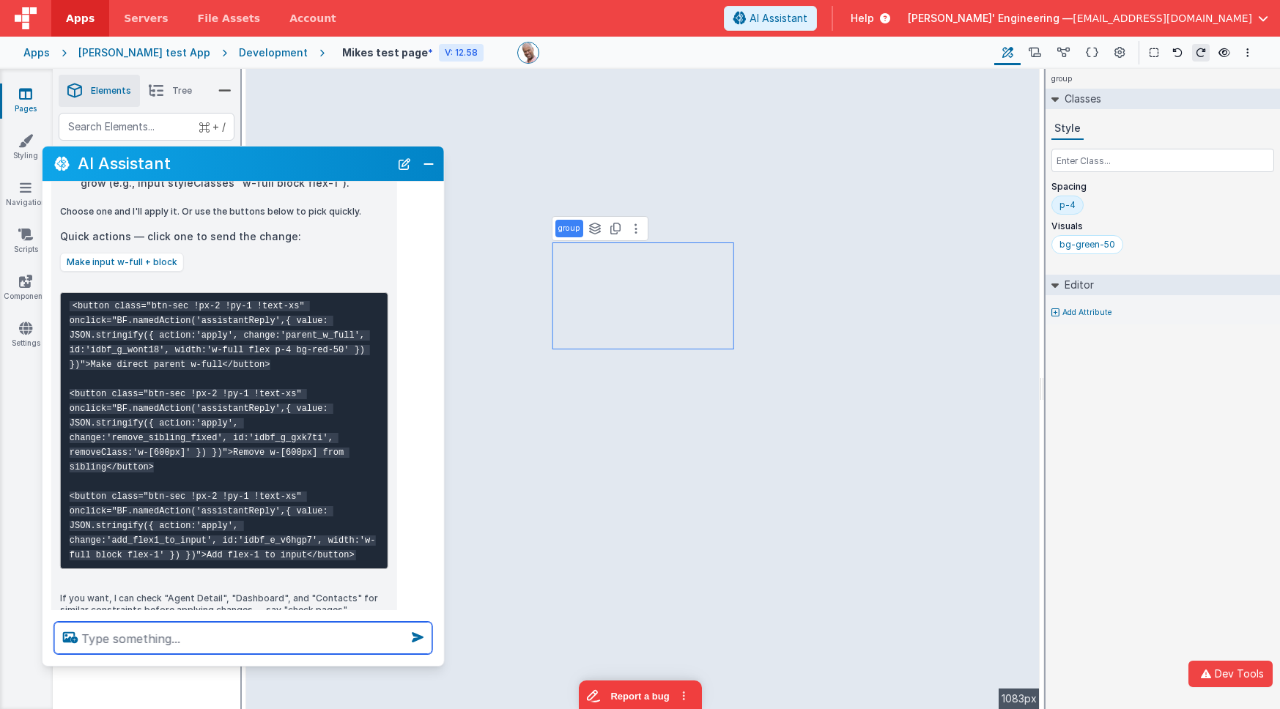
click at [375, 630] on textarea at bounding box center [243, 638] width 378 height 32
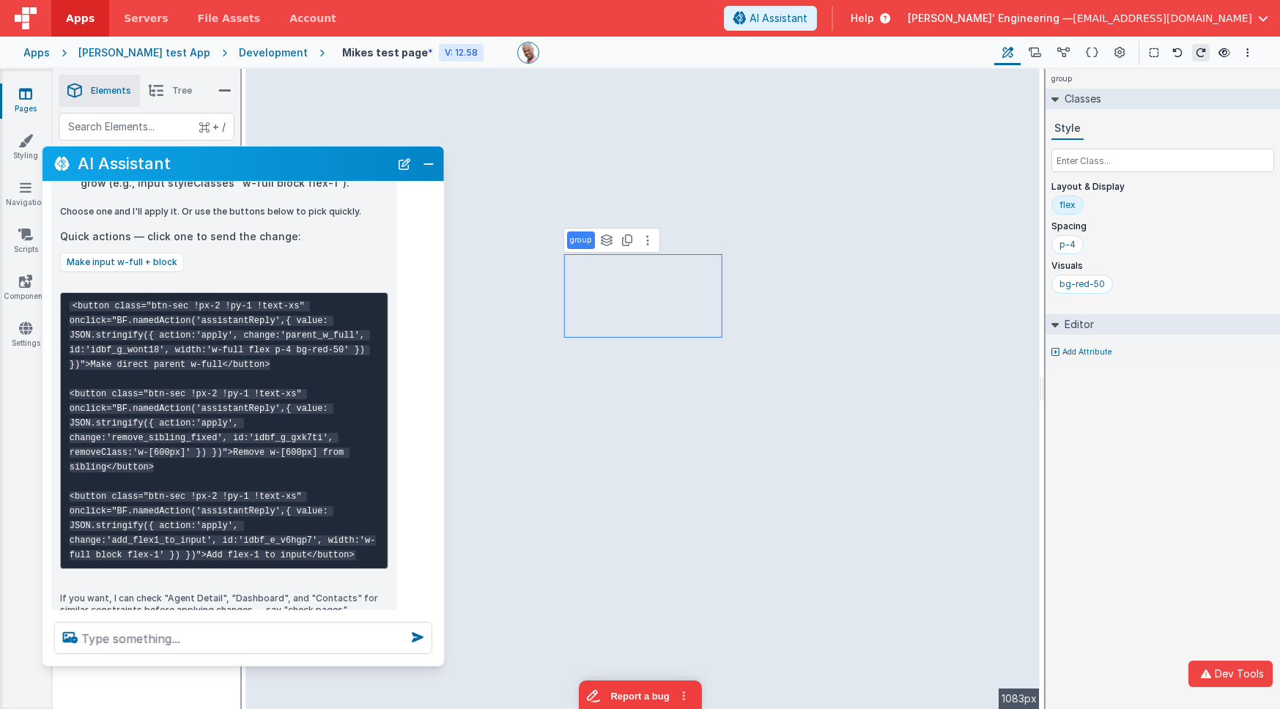
select select "email"
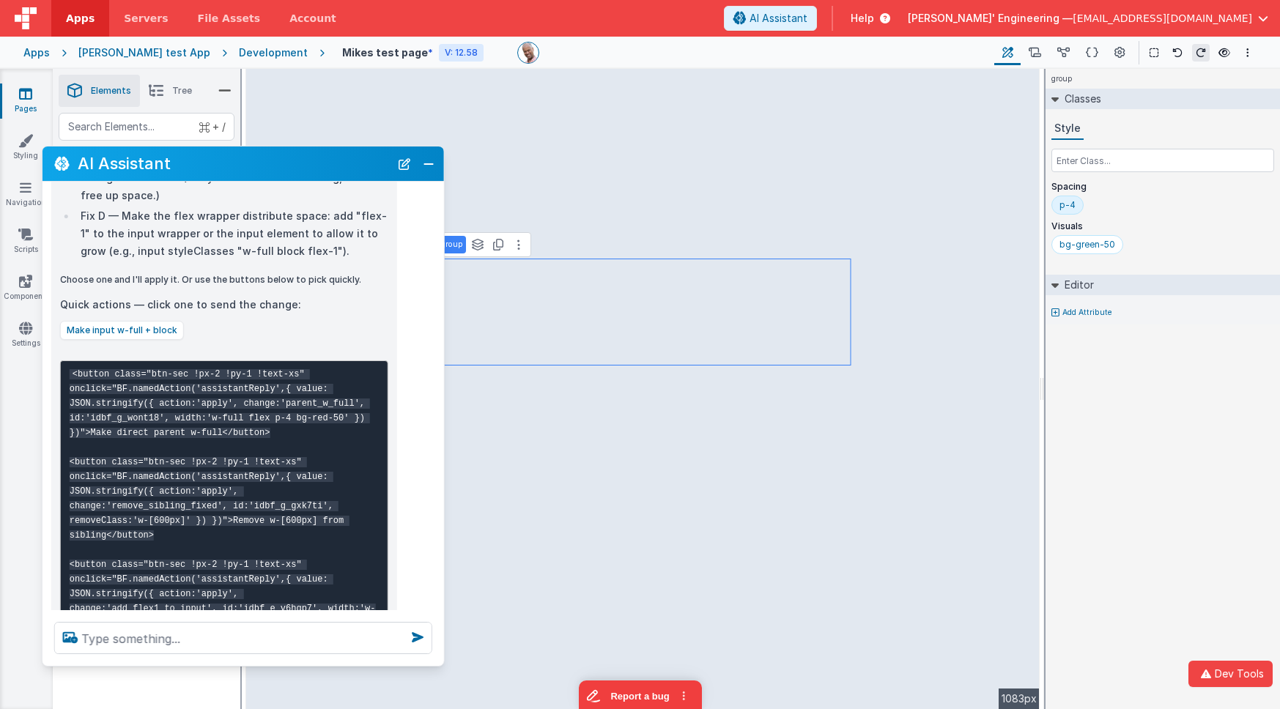
scroll to position [3326, 0]
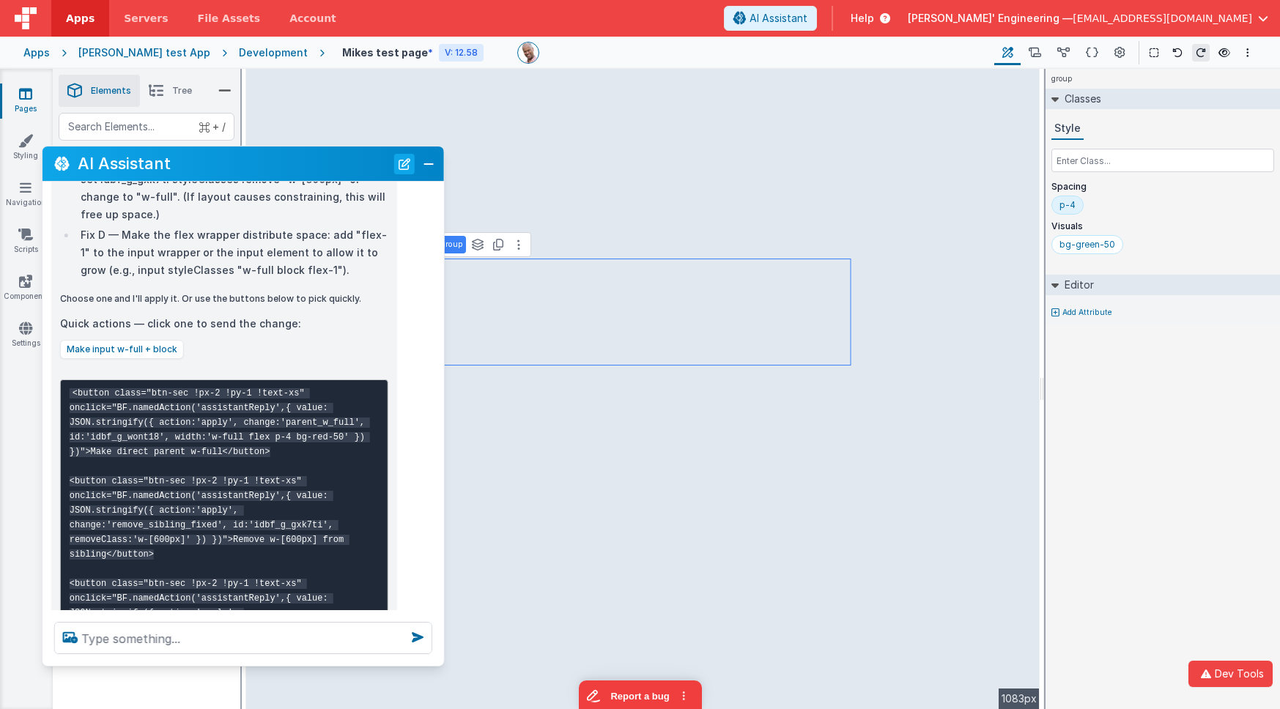
click at [410, 169] on button "New Chat" at bounding box center [404, 164] width 21 height 21
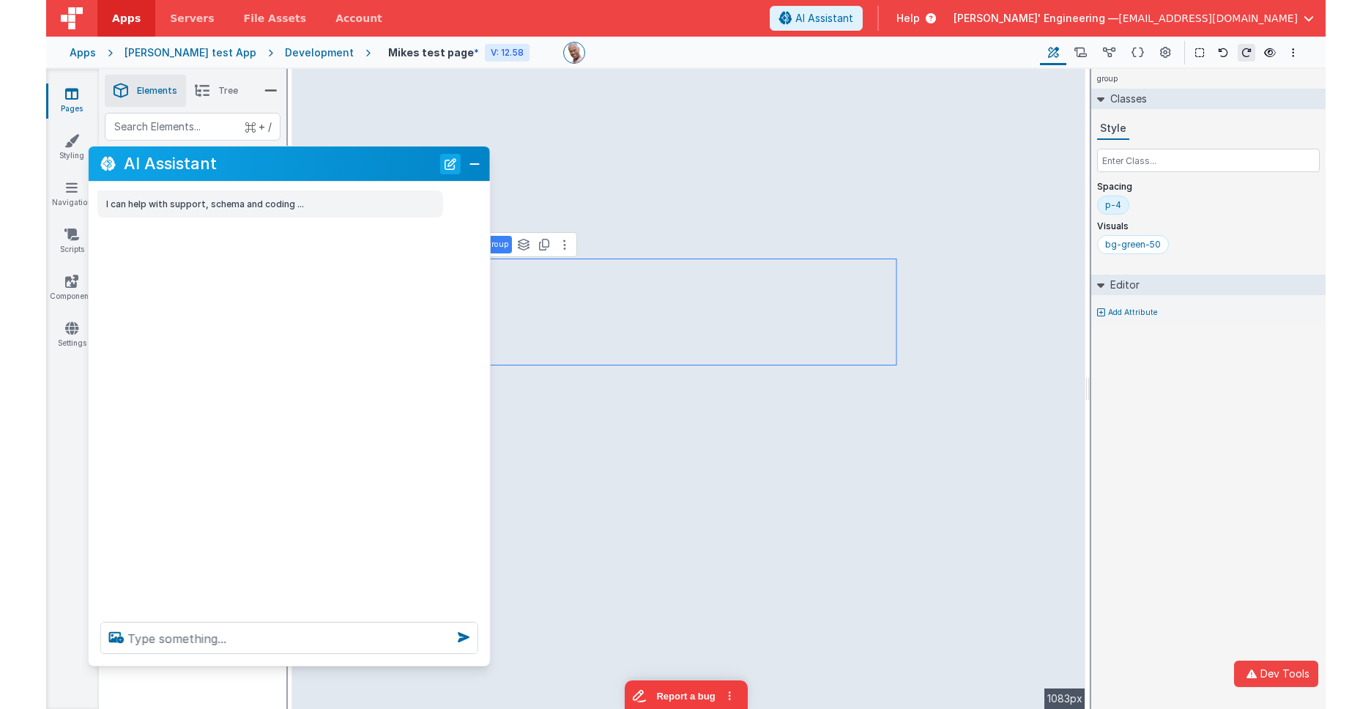
scroll to position [0, 0]
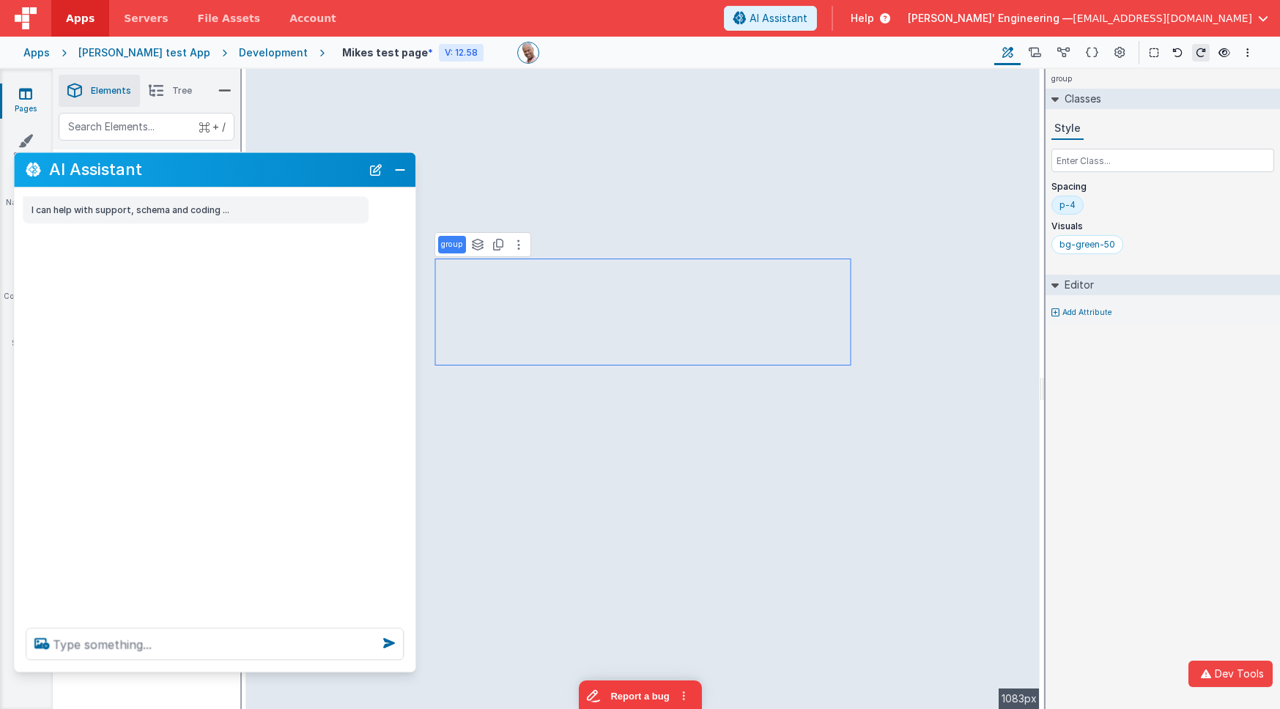
drag, startPoint x: 331, startPoint y: 171, endPoint x: 304, endPoint y: 177, distance: 27.7
click at [303, 177] on h2 "AI Assistant" at bounding box center [205, 170] width 312 height 18
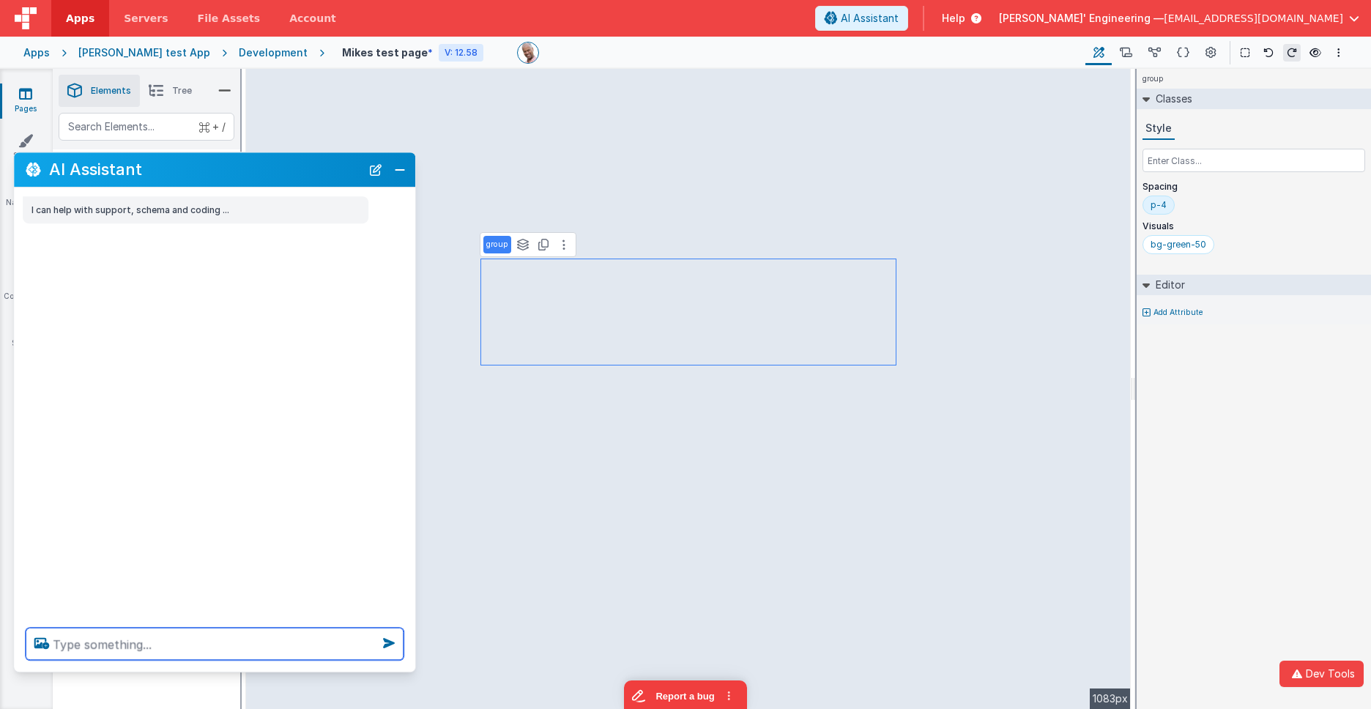
click at [285, 630] on textarea at bounding box center [215, 644] width 378 height 32
type textarea "change"
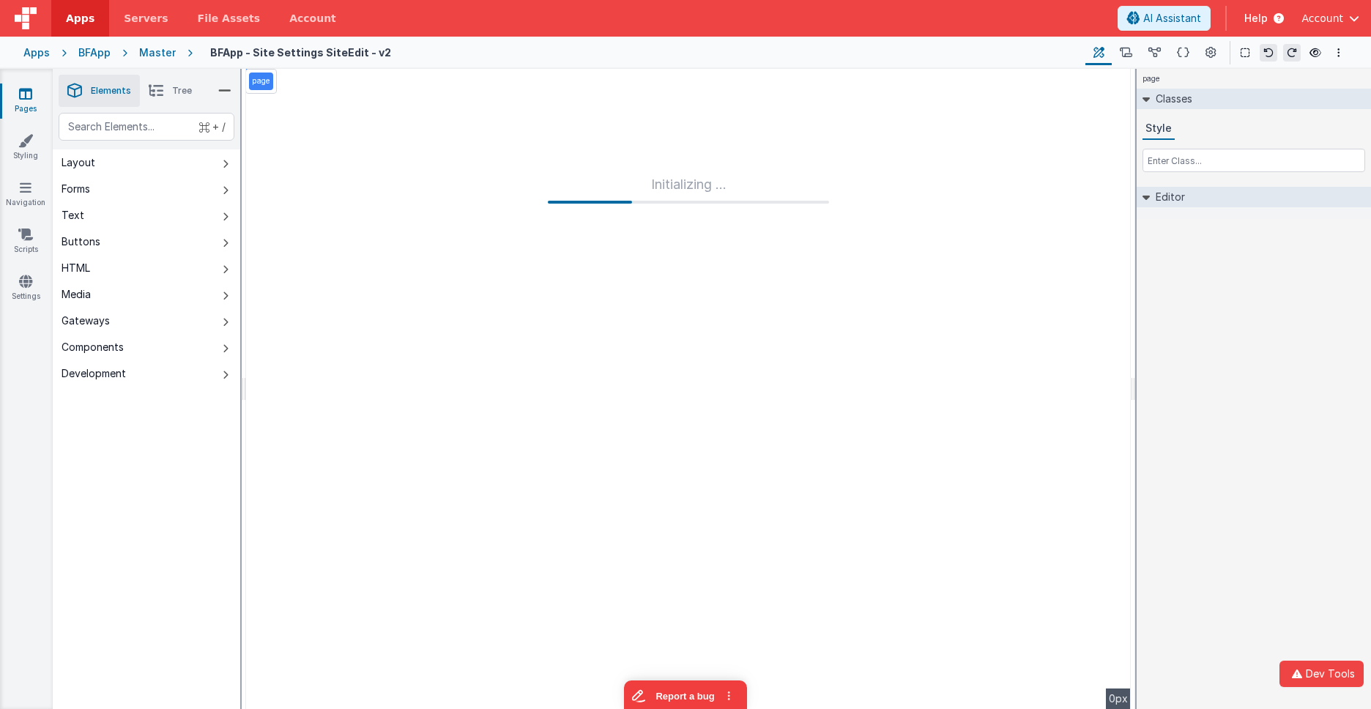
click at [176, 52] on icon at bounding box center [184, 52] width 17 height 15
click at [161, 52] on div "Master" at bounding box center [157, 52] width 37 height 15
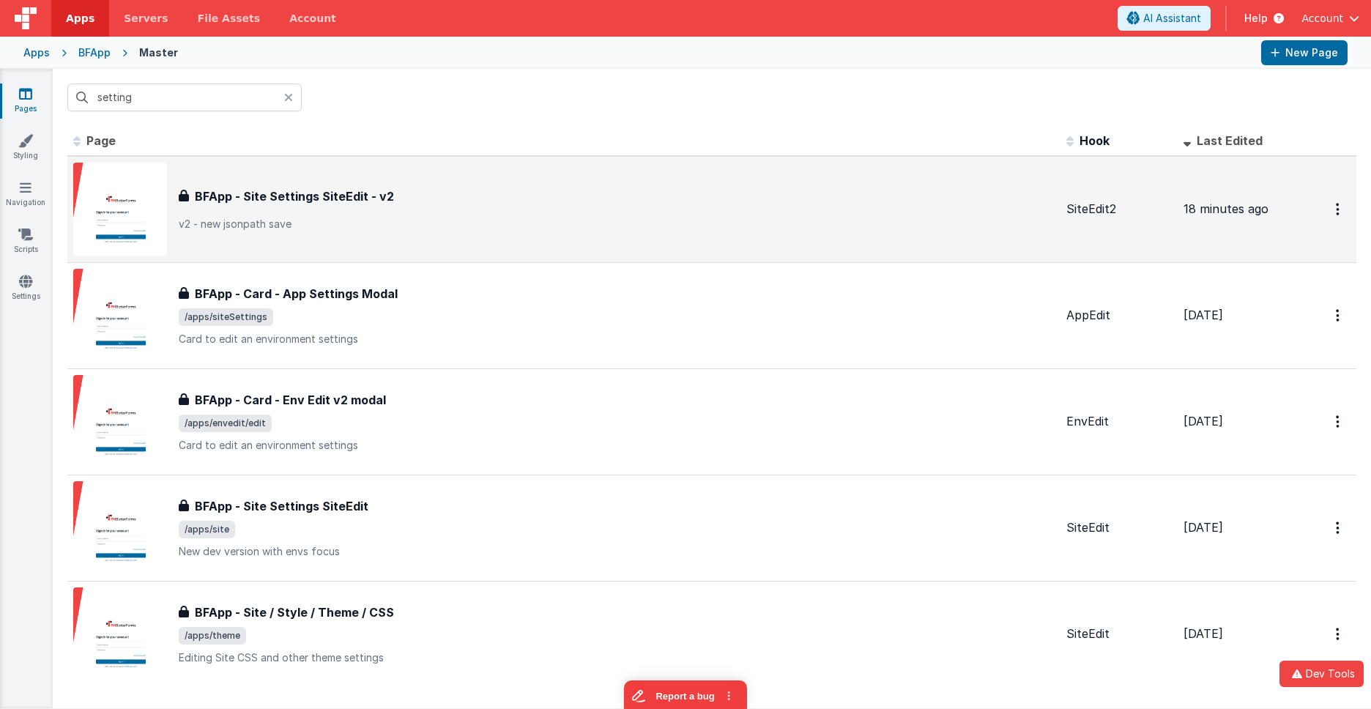
click at [385, 212] on div "BFApp - Site Settings SiteEdit - v2 BFApp - Site Settings SiteEdit - v2 v2 - ne…" at bounding box center [617, 210] width 876 height 44
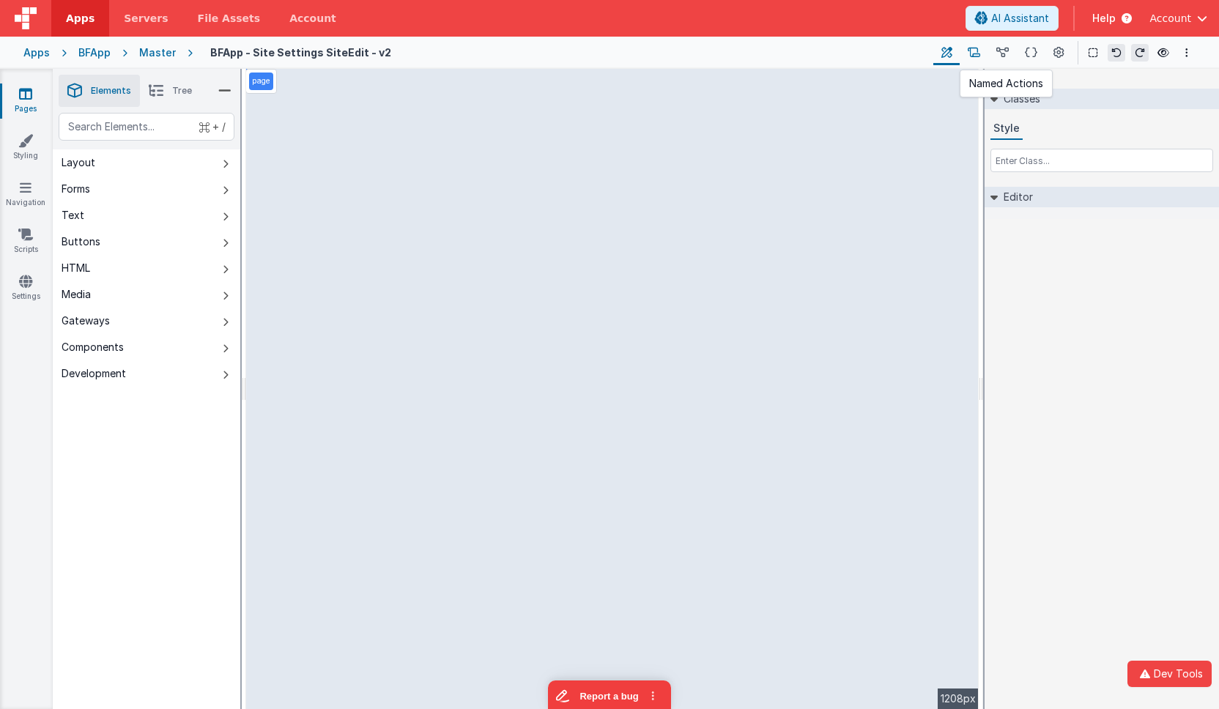
click at [979, 53] on icon at bounding box center [974, 52] width 12 height 15
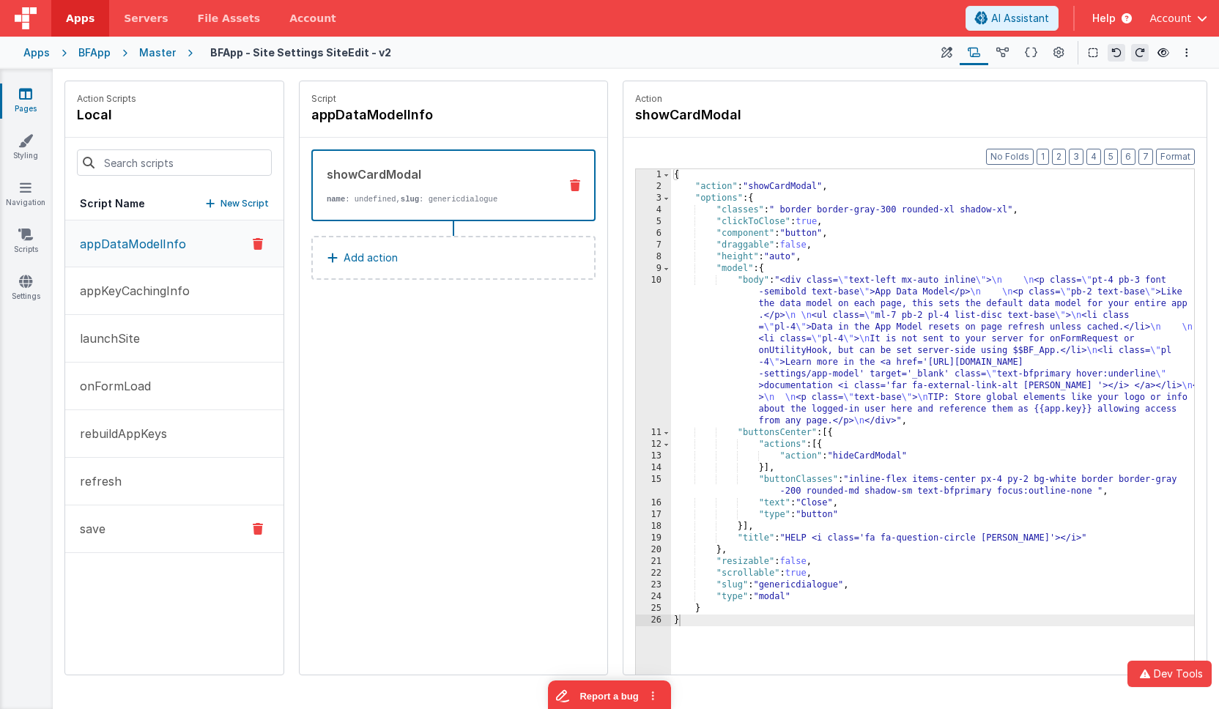
click at [99, 541] on button "save" at bounding box center [174, 529] width 218 height 48
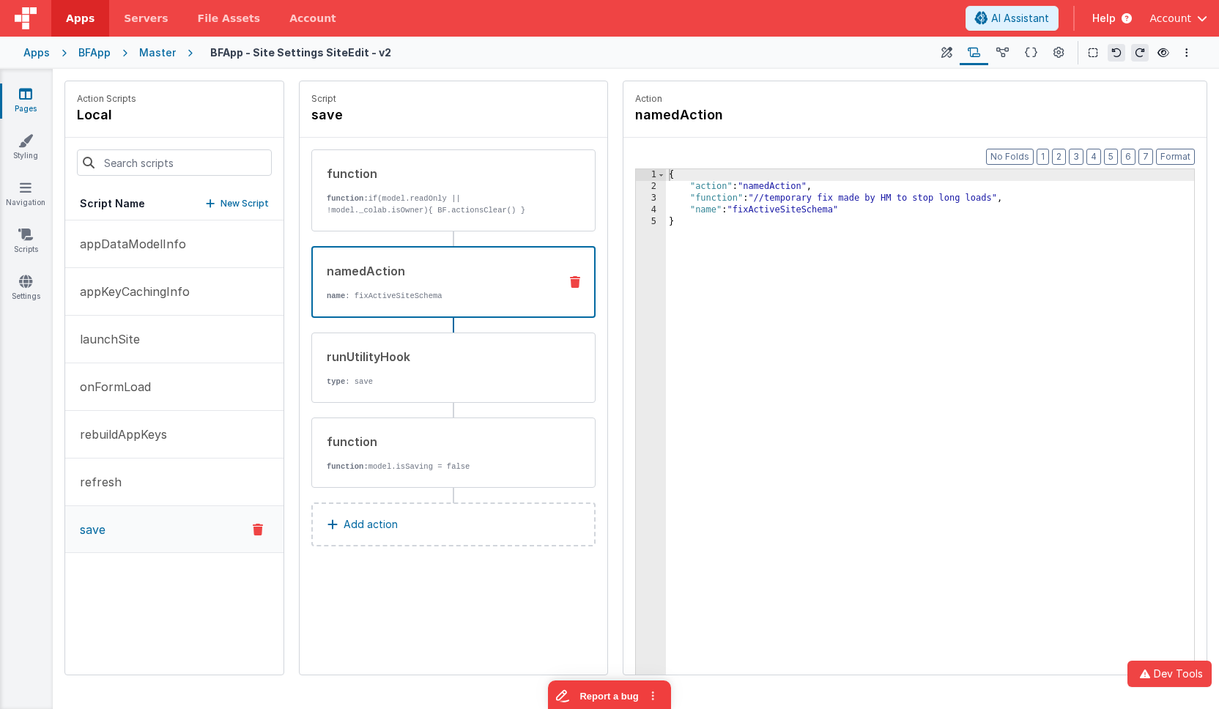
click at [472, 280] on div "namedAction name : fixActiveSiteSchema" at bounding box center [430, 282] width 234 height 40
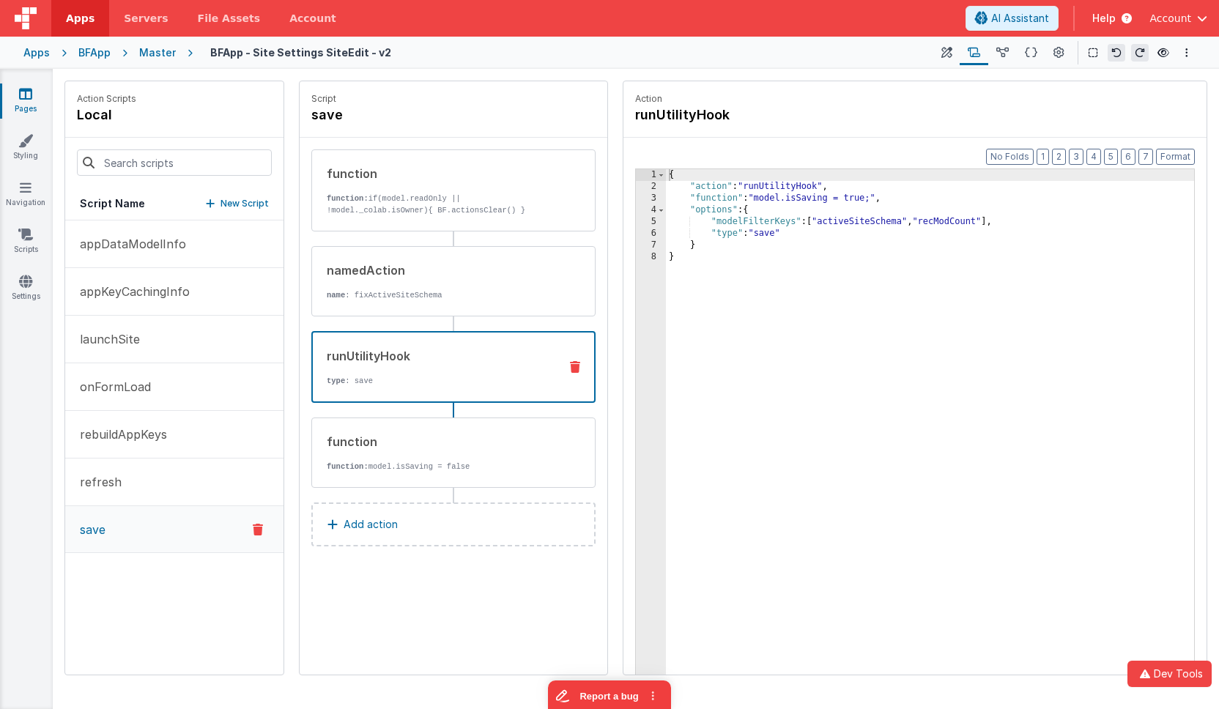
click at [469, 357] on div "runUtilityHook" at bounding box center [437, 356] width 220 height 18
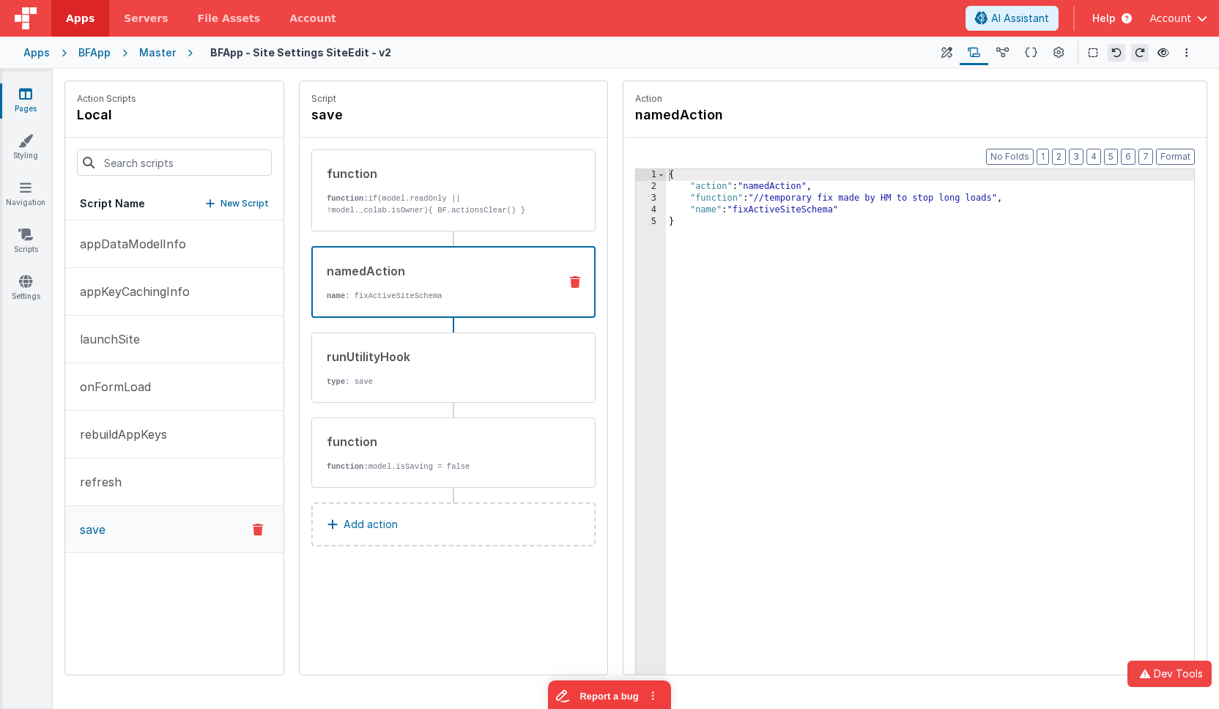
click at [472, 286] on div "namedAction name : fixActiveSiteSchema" at bounding box center [430, 282] width 234 height 40
click at [457, 367] on div "runUtilityHook type : save" at bounding box center [430, 368] width 236 height 40
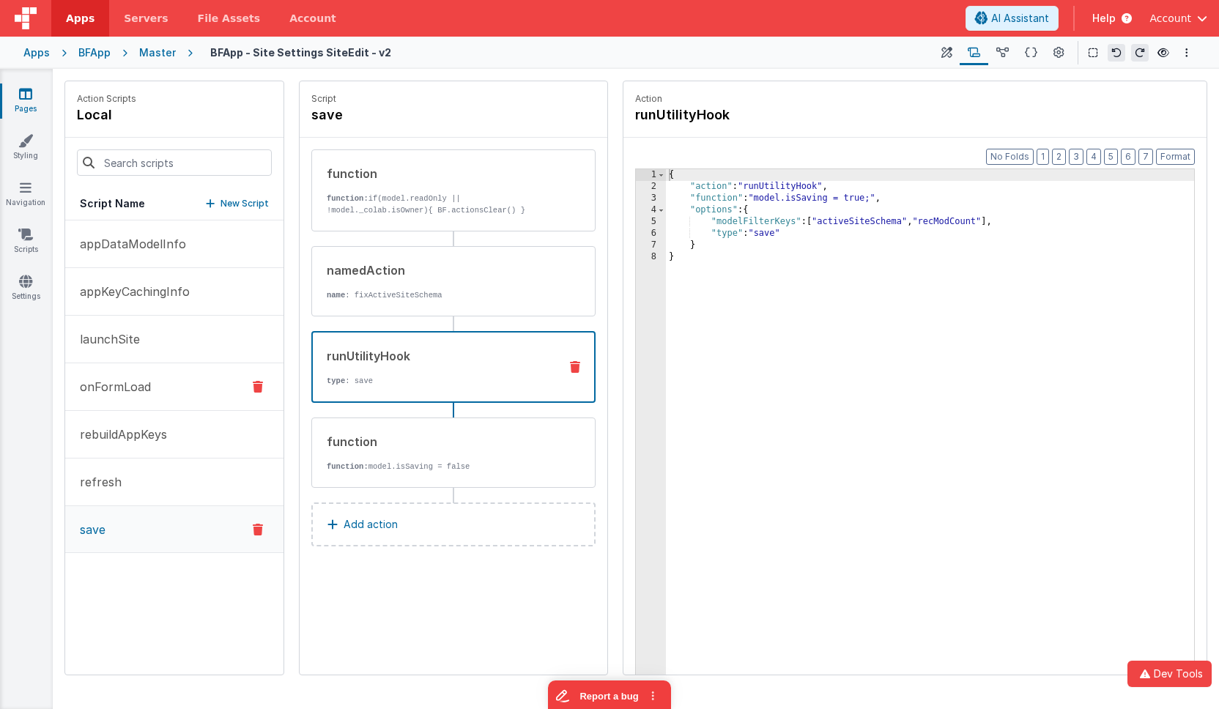
click at [160, 392] on button "onFormLoad" at bounding box center [174, 387] width 218 height 48
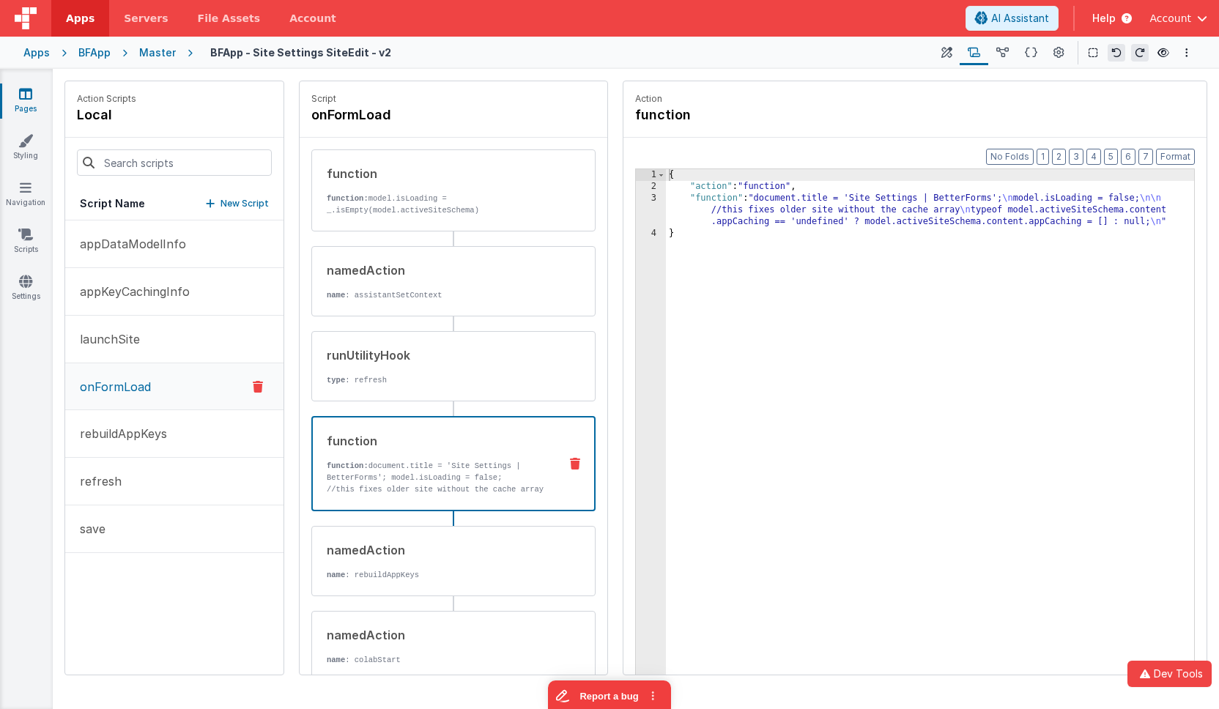
click at [456, 459] on div "function function: document.title = 'Site Settings | BetterForms'; model.isLoad…" at bounding box center [430, 463] width 234 height 63
click at [655, 209] on div "3" at bounding box center [651, 210] width 30 height 35
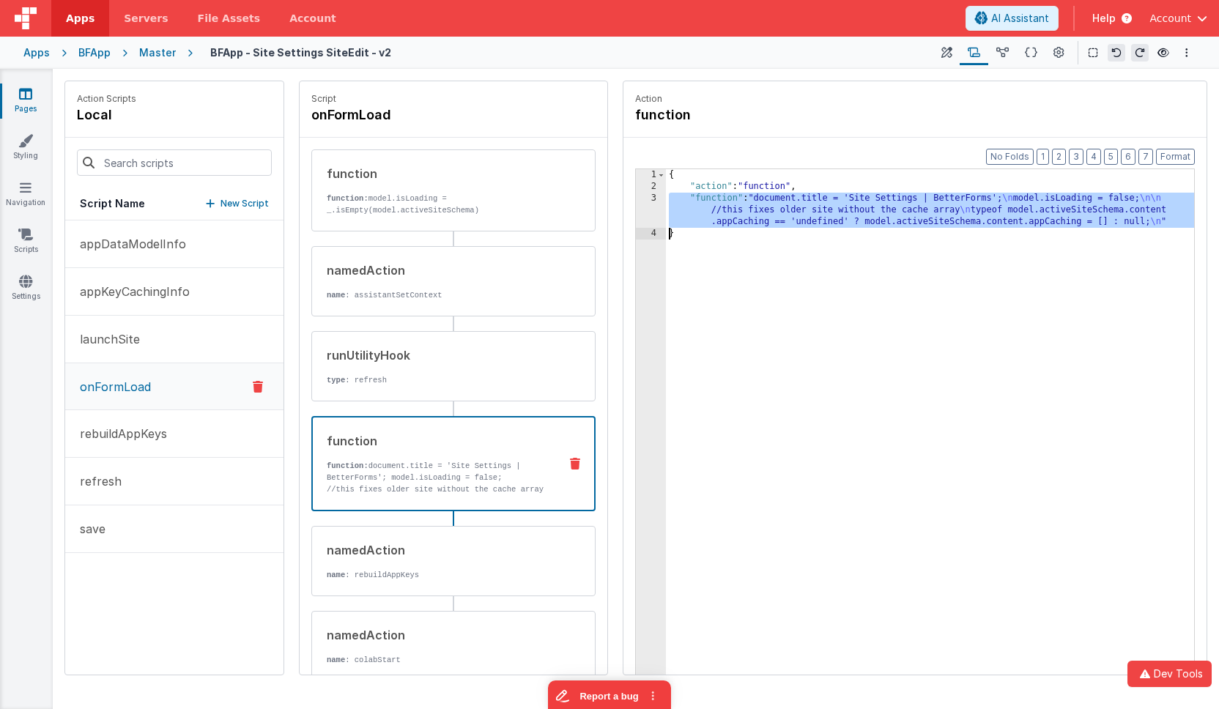
click at [650, 207] on div "3" at bounding box center [651, 210] width 30 height 35
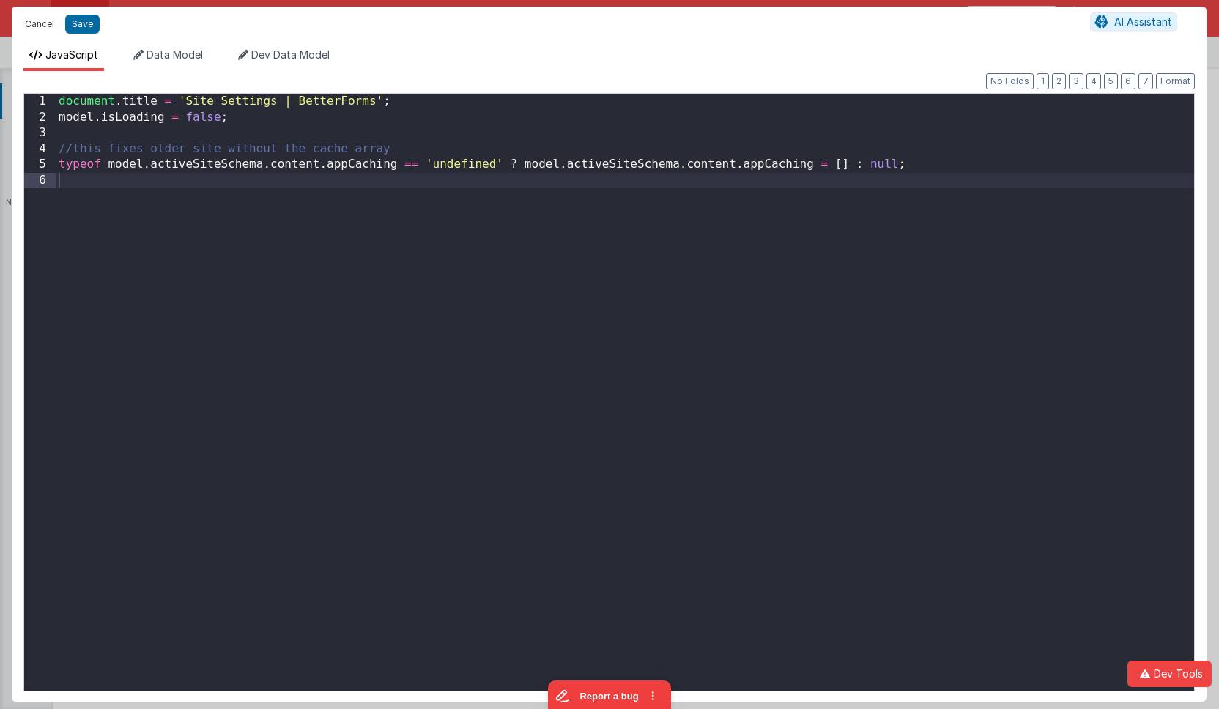
click at [48, 23] on button "Cancel" at bounding box center [40, 24] width 44 height 21
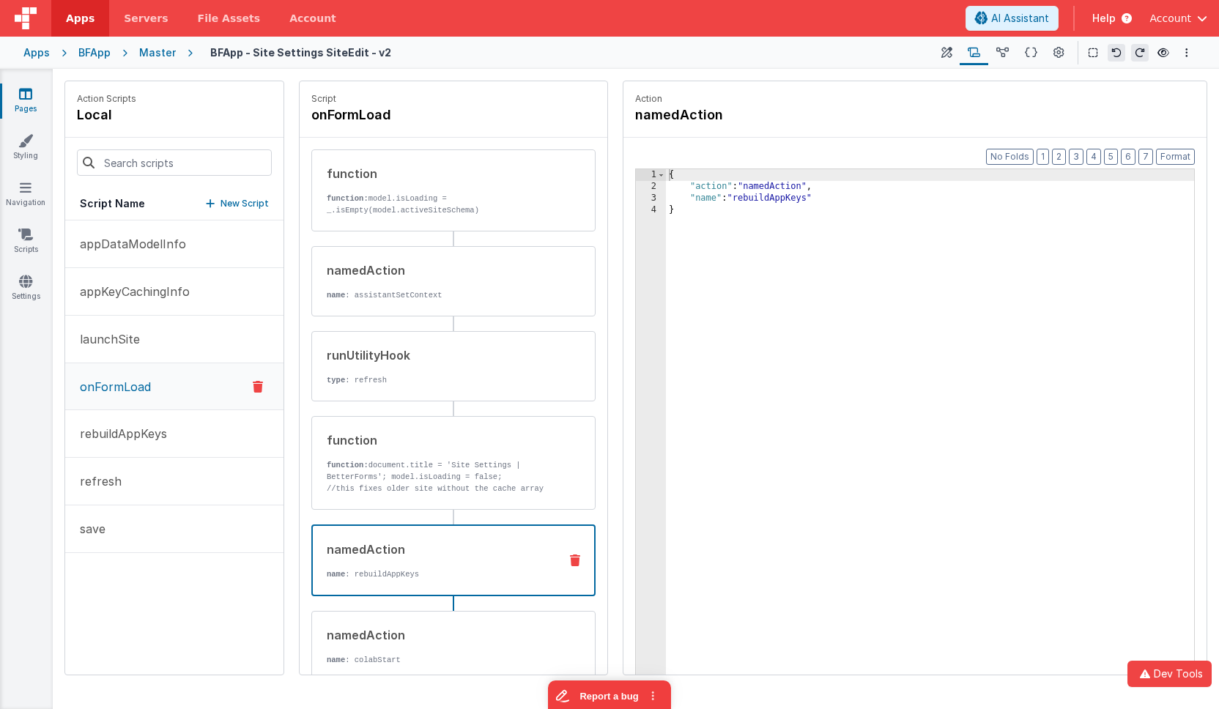
click at [519, 566] on div "namedAction name : rebuildAppKeys" at bounding box center [430, 561] width 234 height 40
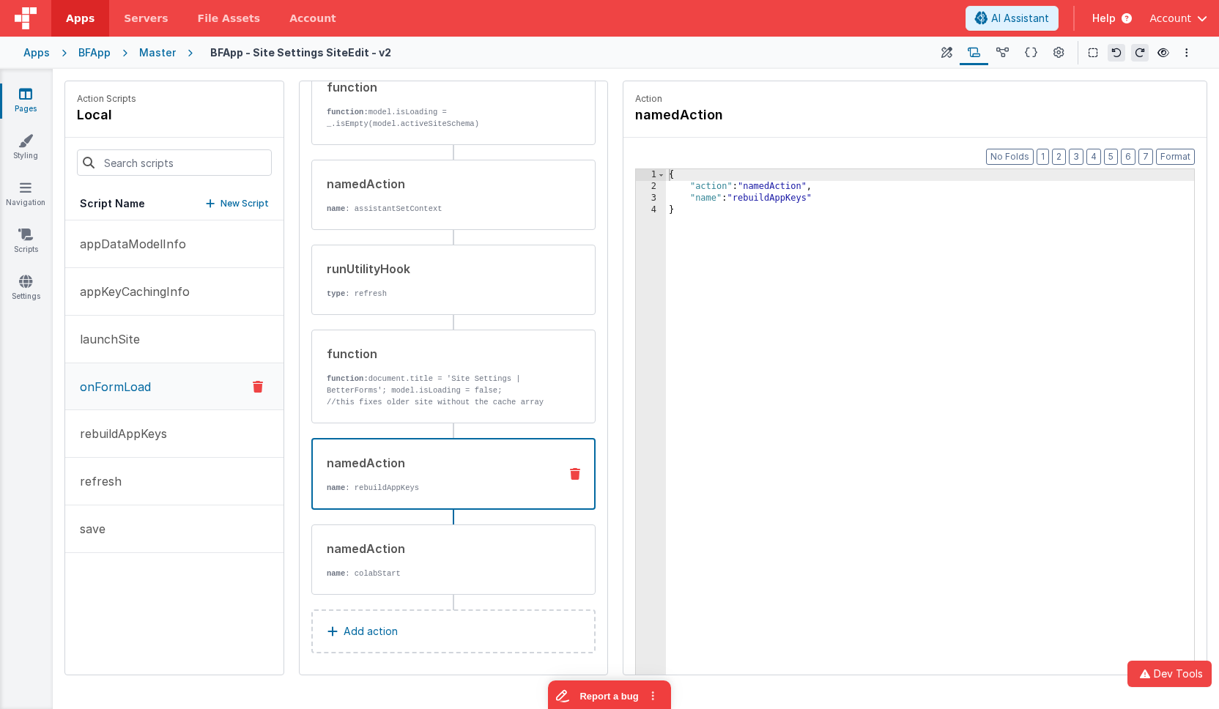
scroll to position [92, 0]
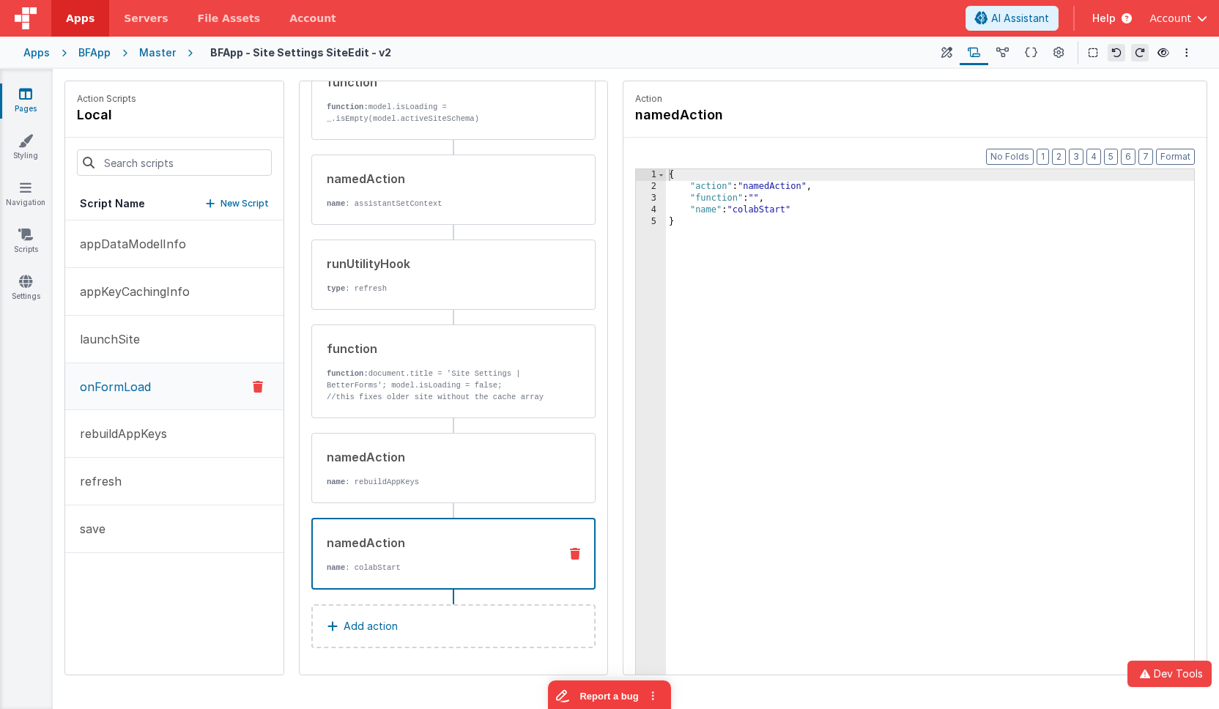
click at [452, 549] on div "namedAction" at bounding box center [437, 543] width 220 height 18
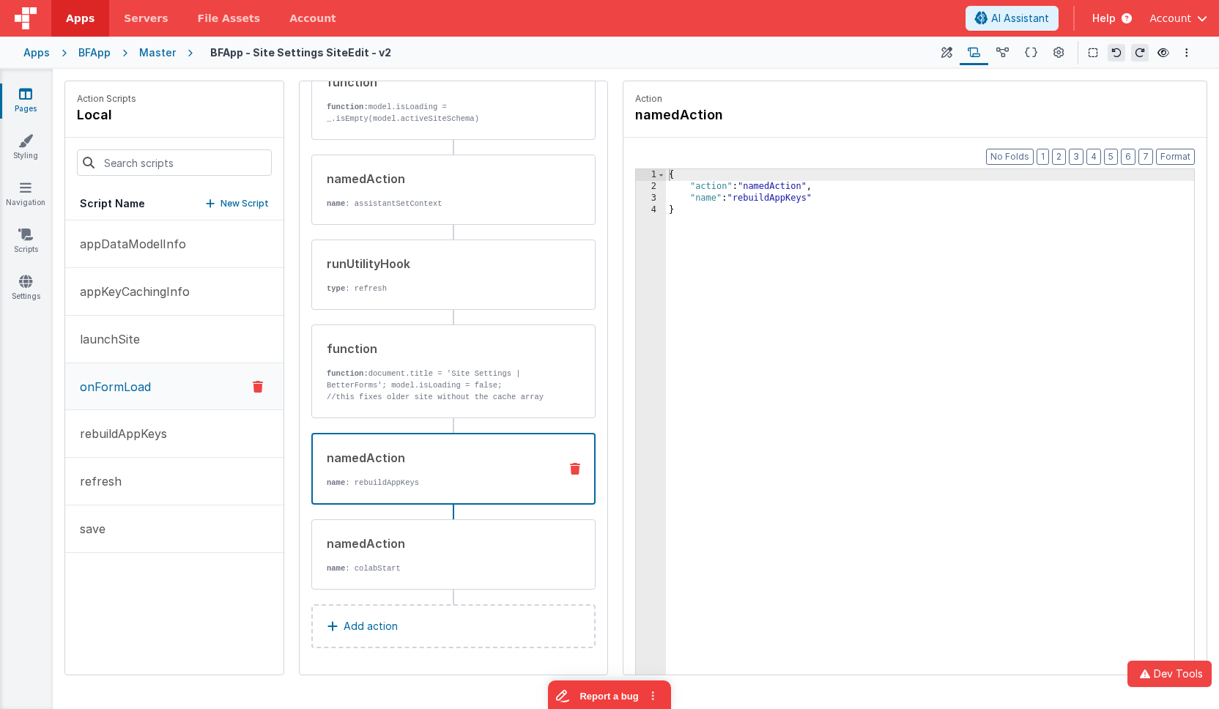
click at [457, 479] on p "name : rebuildAppKeys" at bounding box center [437, 483] width 220 height 12
click at [204, 393] on button "onFormLoad" at bounding box center [174, 386] width 218 height 47
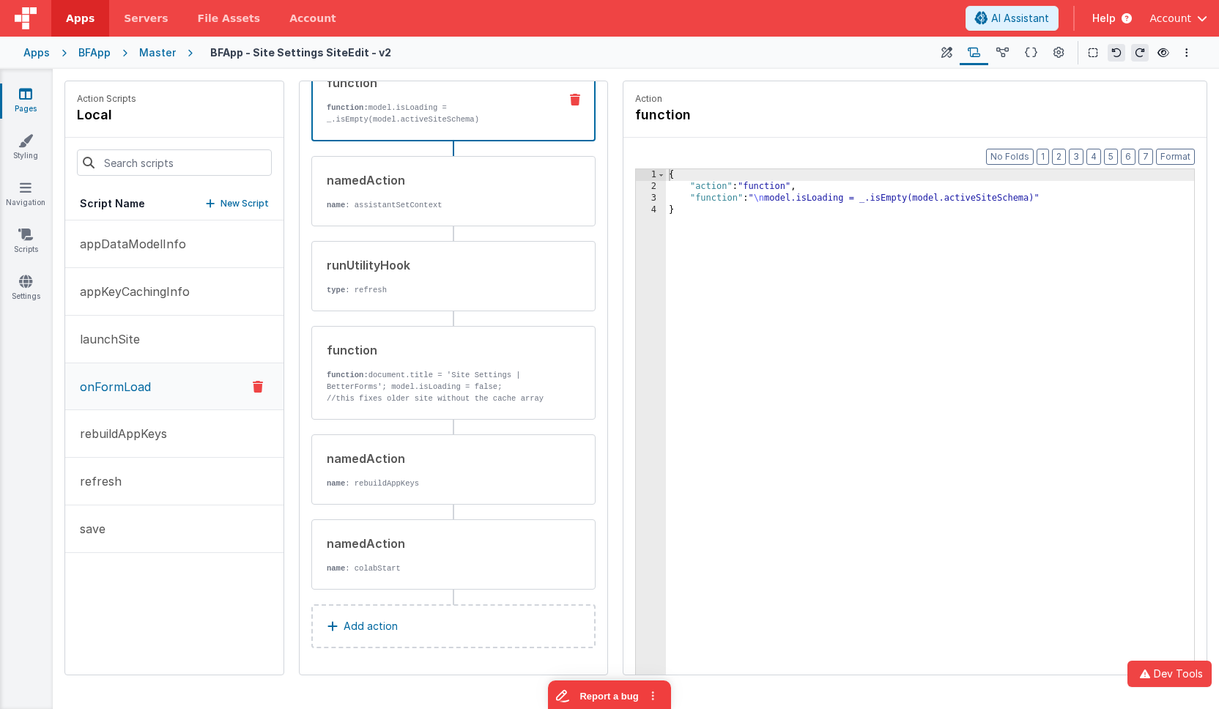
click at [27, 97] on icon at bounding box center [25, 93] width 13 height 15
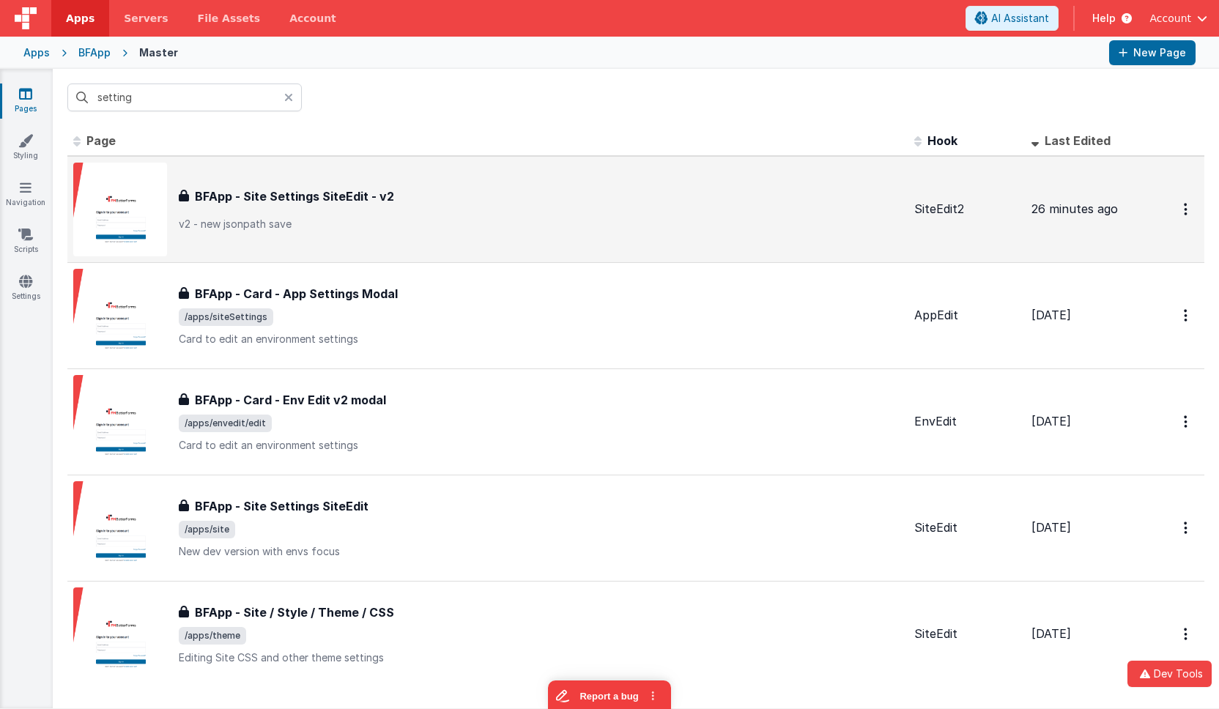
click at [355, 204] on div "BFApp - Site Settings SiteEdit - v2 BFApp - Site Settings SiteEdit - v2 v2 - ne…" at bounding box center [541, 210] width 724 height 44
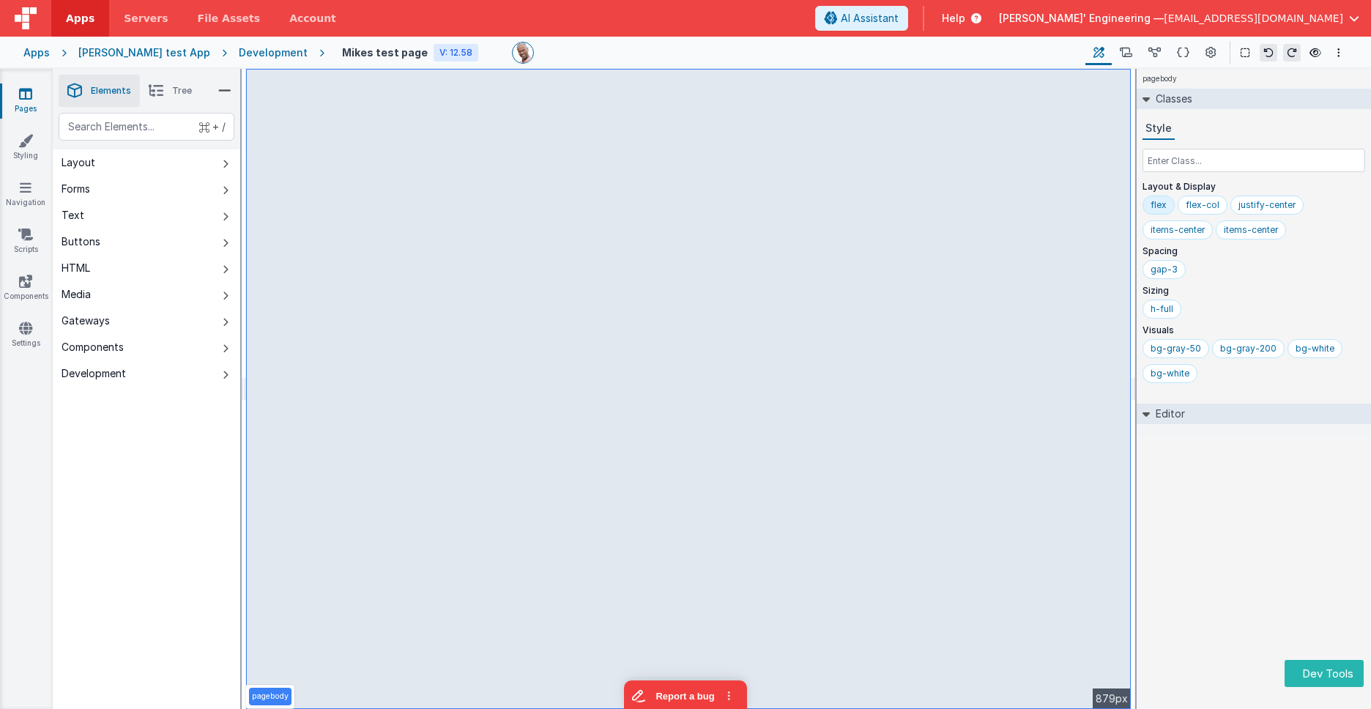
click at [188, 84] on li "Tree" at bounding box center [170, 91] width 61 height 32
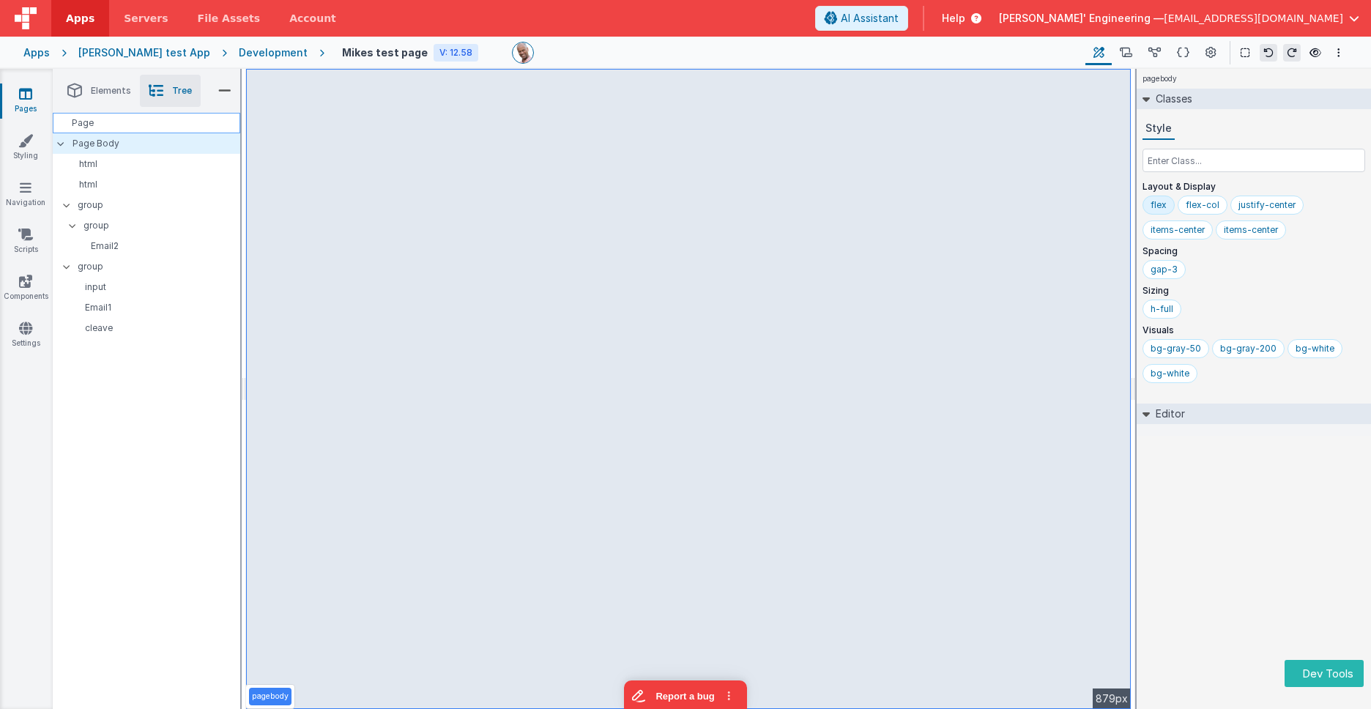
click at [116, 124] on div "Page" at bounding box center [147, 123] width 188 height 21
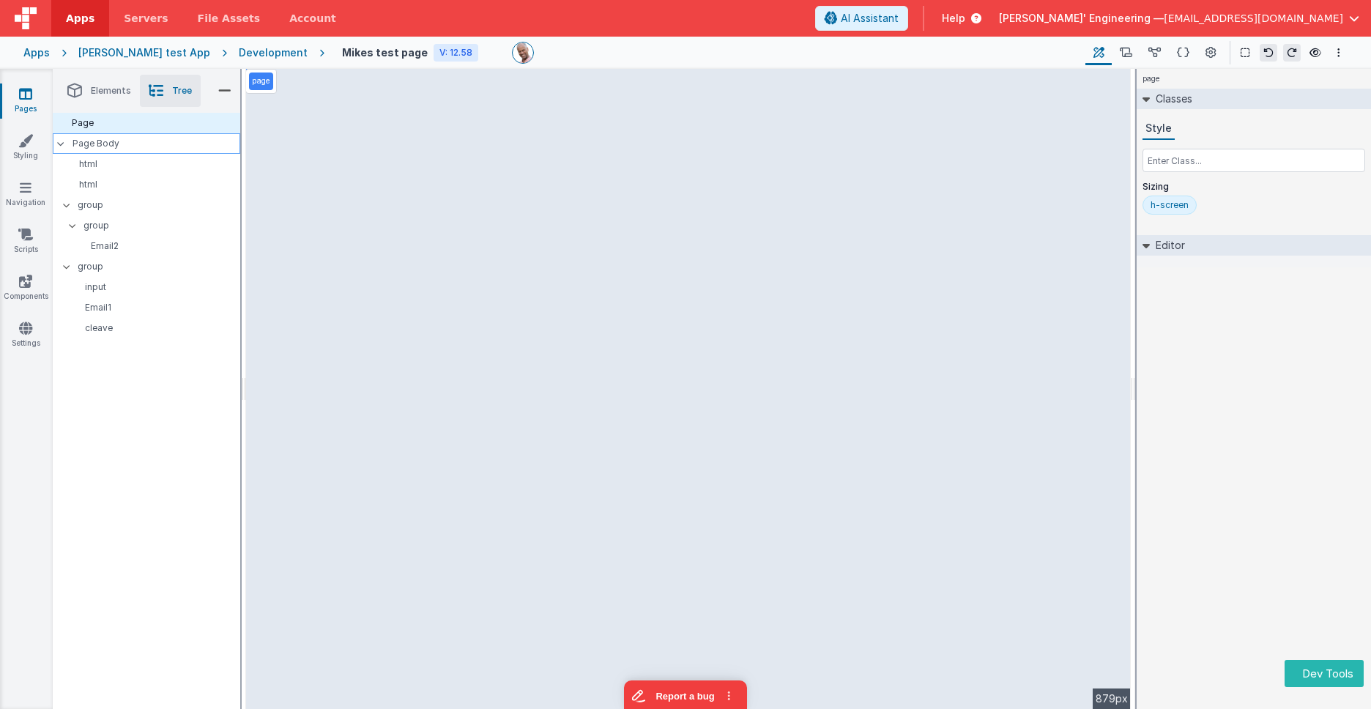
click at [108, 148] on p "Page Body" at bounding box center [157, 144] width 168 height 12
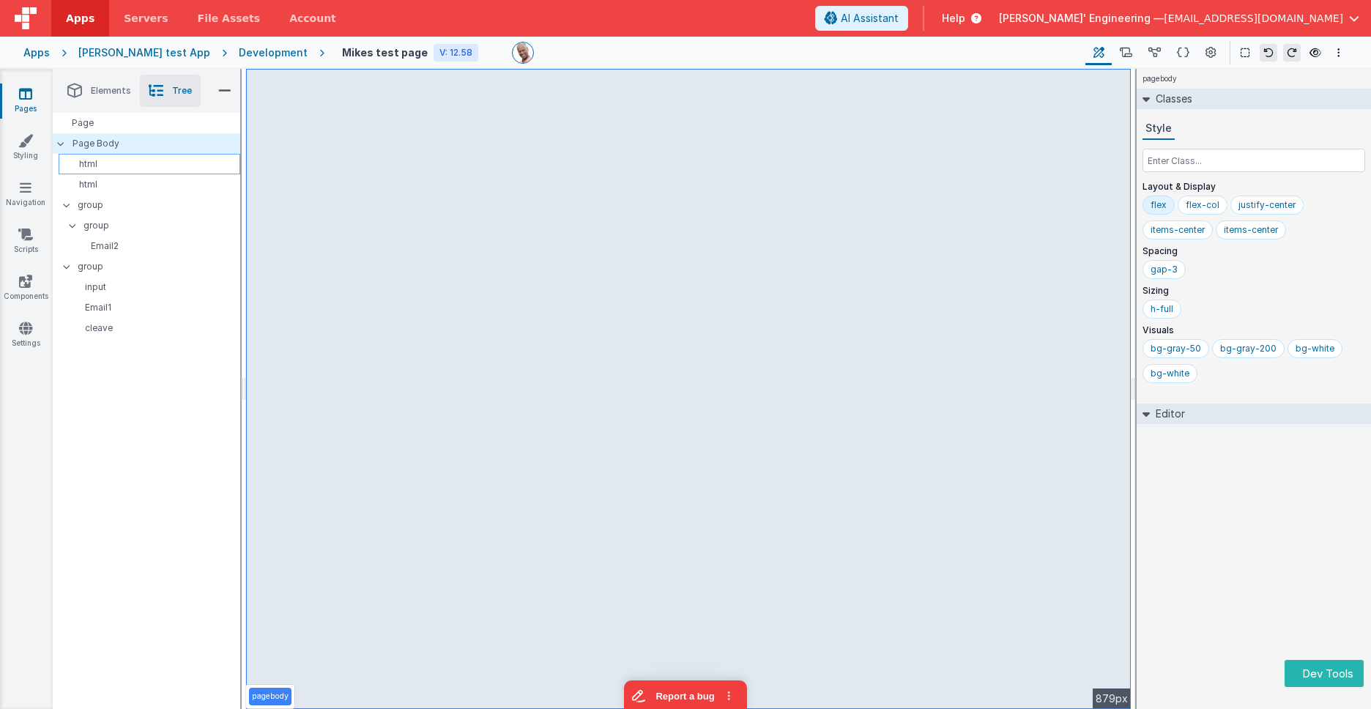
click at [106, 165] on p "html" at bounding box center [151, 164] width 175 height 12
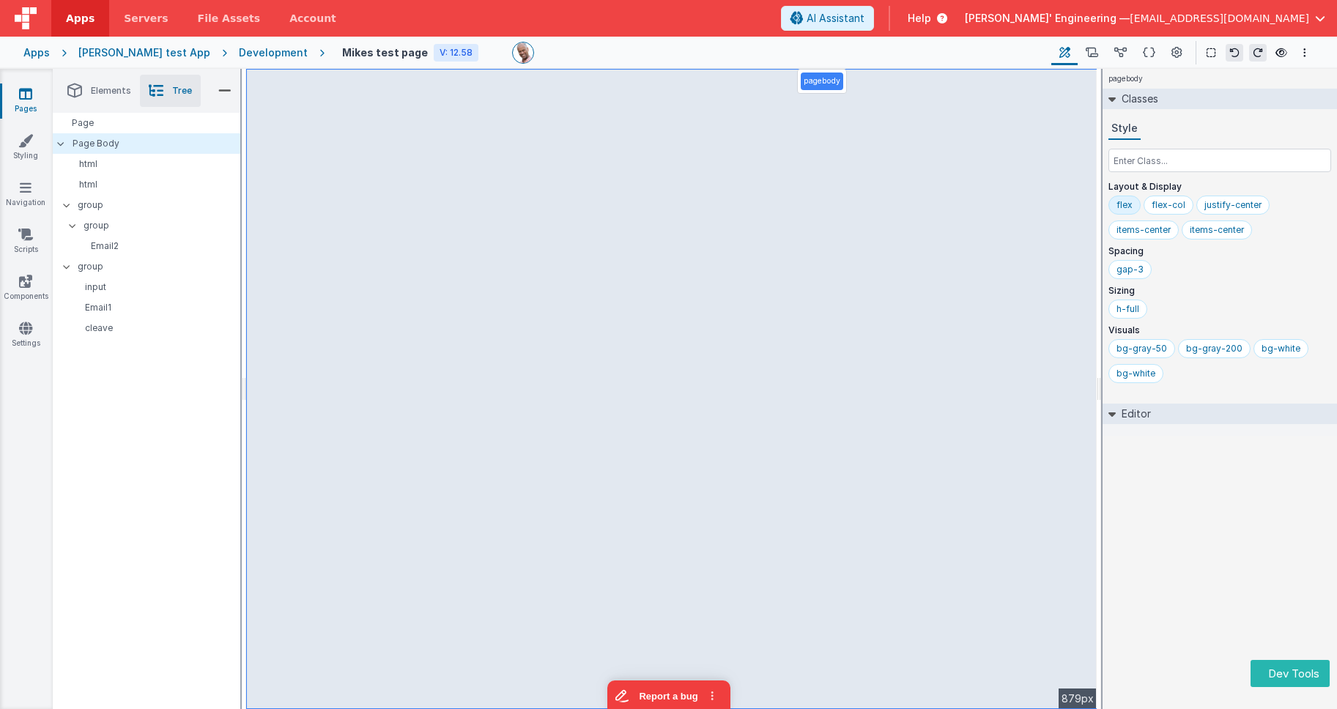
select select "email"
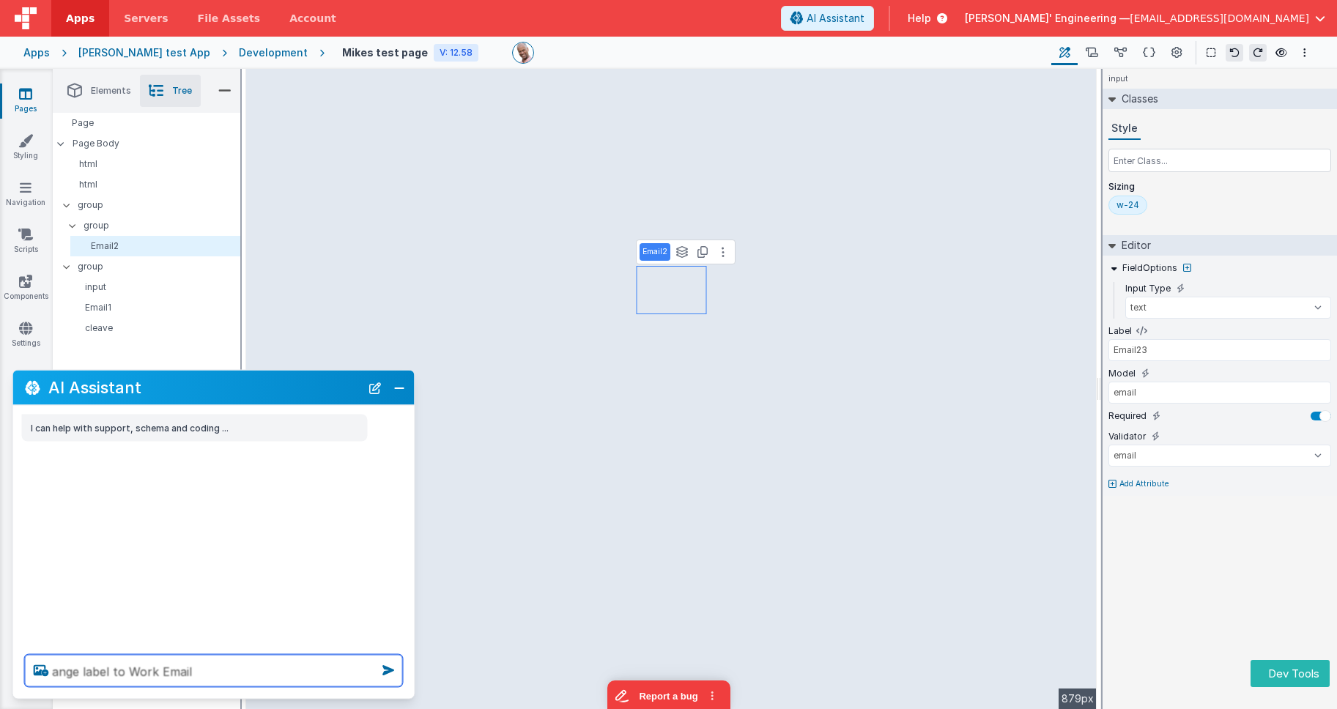
type textarea "ange label to Work Email"
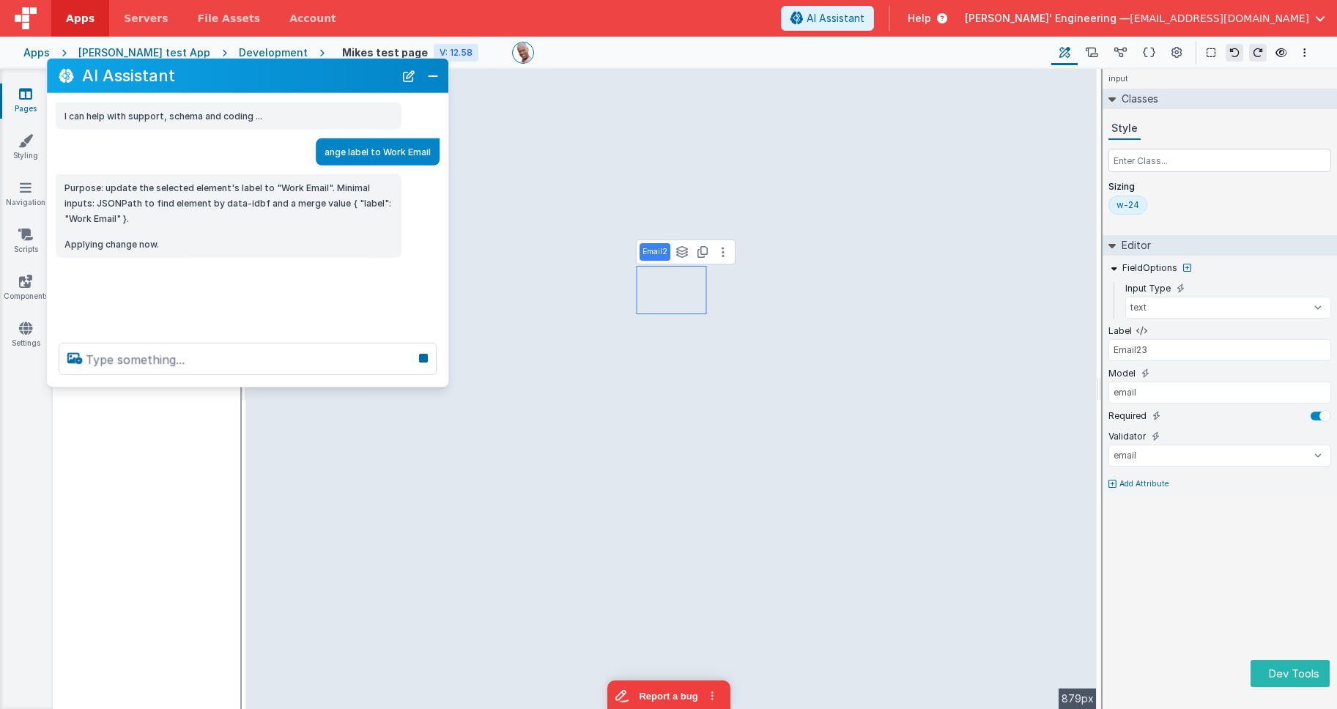
drag, startPoint x: 111, startPoint y: 385, endPoint x: 145, endPoint y: 73, distance: 313.9
click at [145, 73] on h2 "AI Assistant" at bounding box center [238, 76] width 312 height 18
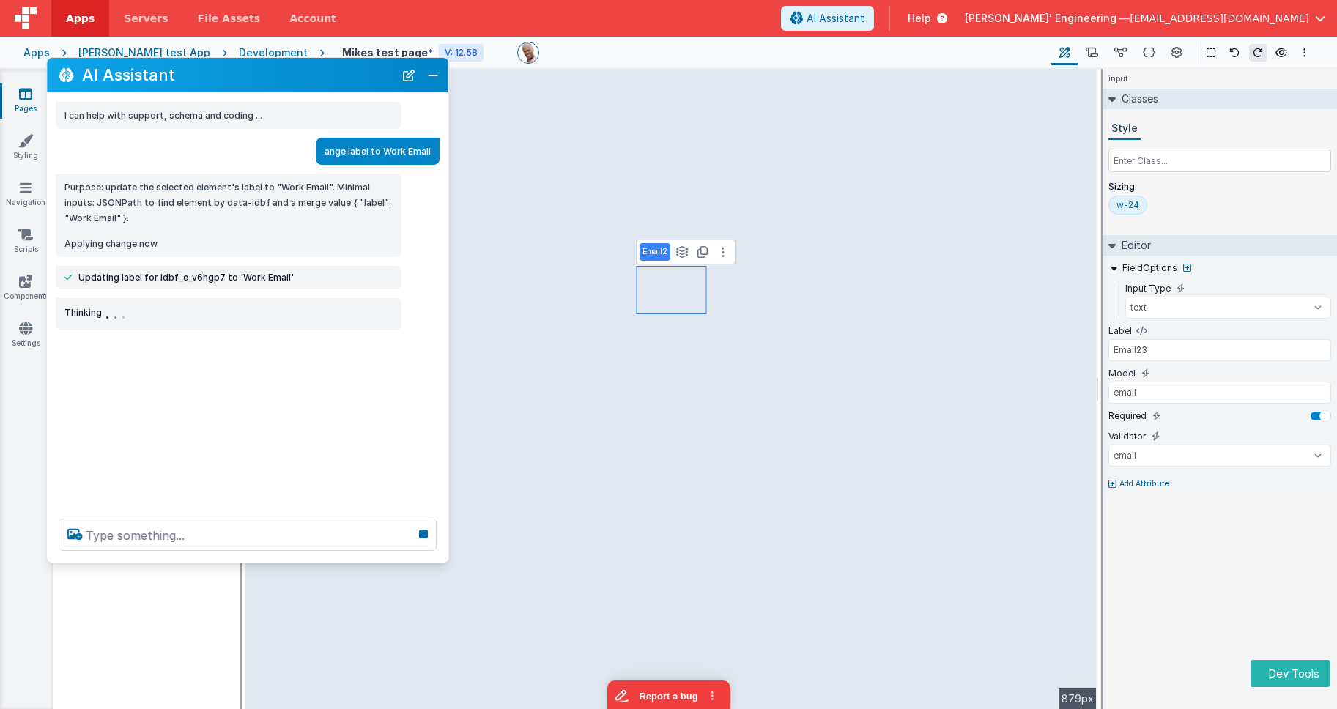
drag, startPoint x: 181, startPoint y: 385, endPoint x: 183, endPoint y: 513, distance: 128.9
click at [177, 561] on div at bounding box center [247, 535] width 401 height 56
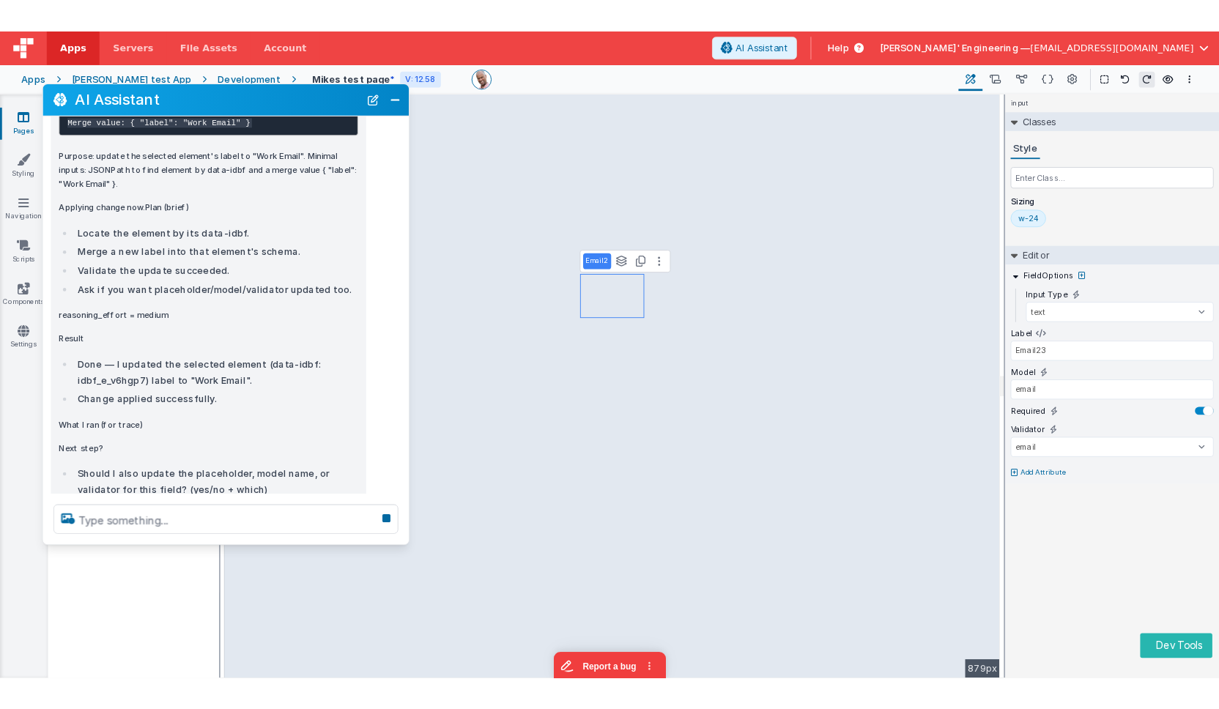
scroll to position [257, 0]
